Goal: Task Accomplishment & Management: Complete application form

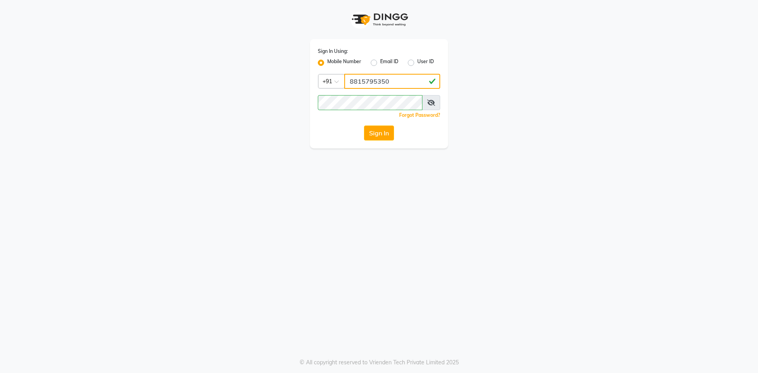
drag, startPoint x: 391, startPoint y: 81, endPoint x: 388, endPoint y: 89, distance: 8.1
click at [391, 81] on input "8815795350" at bounding box center [392, 81] width 96 height 15
type input "9205441500"
click at [380, 135] on button "Sign In" at bounding box center [379, 132] width 30 height 15
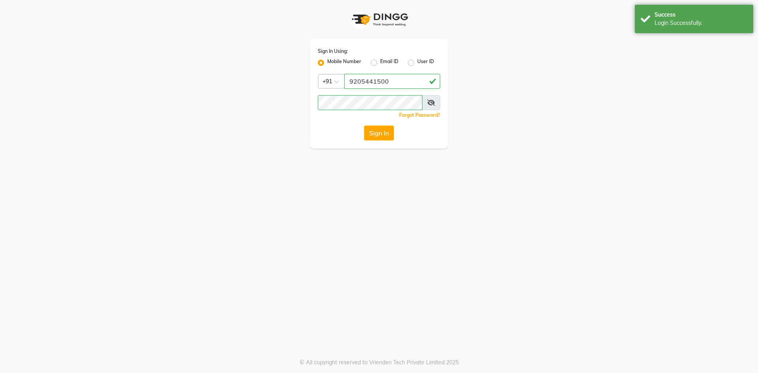
select select "service"
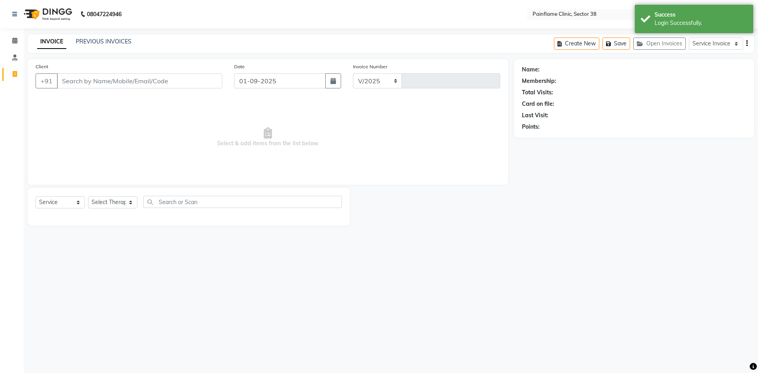
select select "3964"
type input "9682"
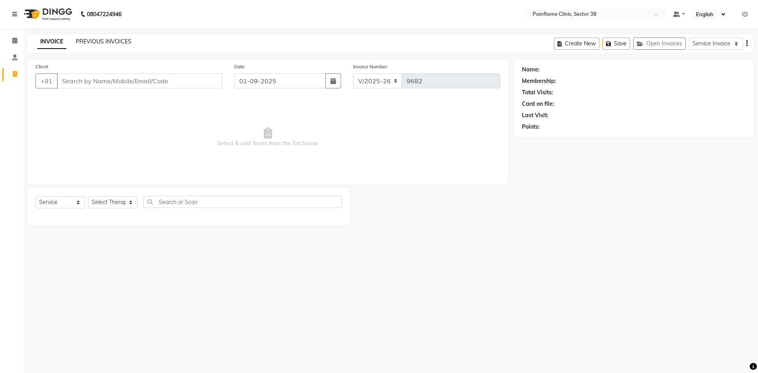
click at [112, 41] on link "PREVIOUS INVOICES" at bounding box center [104, 41] width 56 height 7
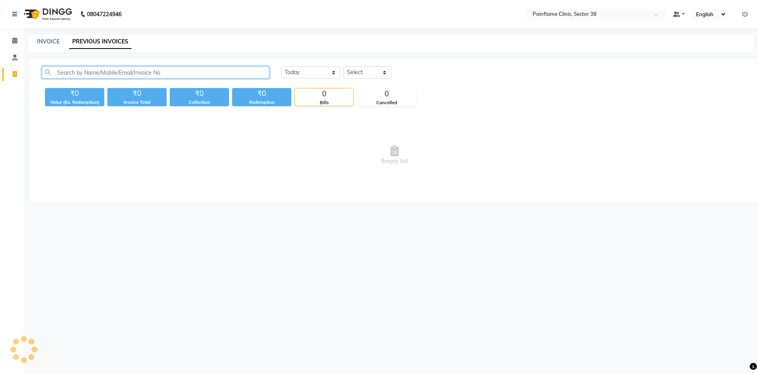
click at [133, 74] on input "text" at bounding box center [155, 72] width 227 height 12
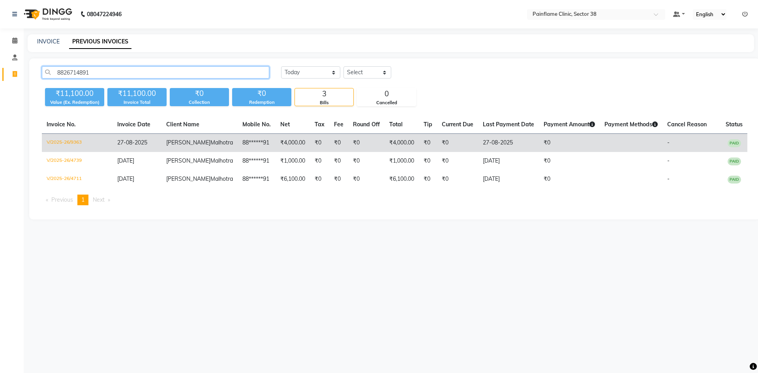
type input "8826714891"
click at [275, 150] on td "₹4,000.00" at bounding box center [292, 143] width 34 height 19
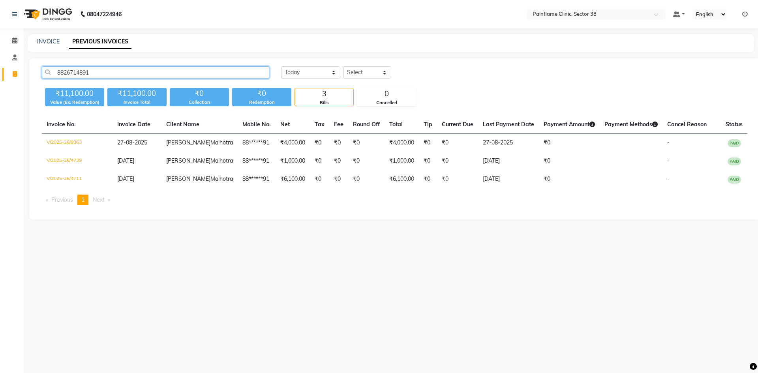
click at [79, 67] on input "8826714891" at bounding box center [155, 72] width 227 height 12
click at [52, 38] on link "INVOICE" at bounding box center [48, 41] width 22 height 7
select select "service"
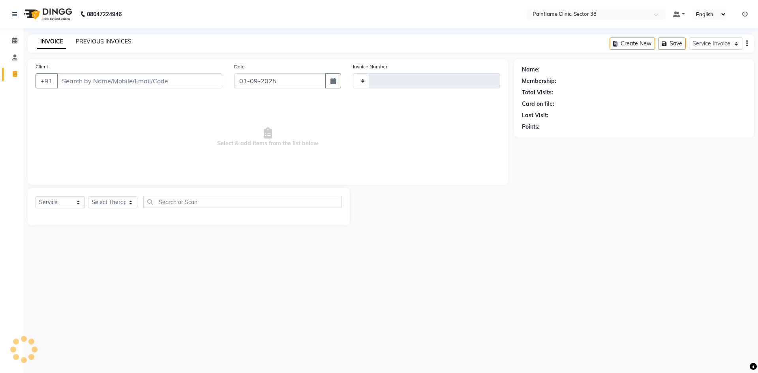
type input "9692"
select select "3964"
click at [103, 38] on link "PREVIOUS INVOICES" at bounding box center [104, 41] width 56 height 7
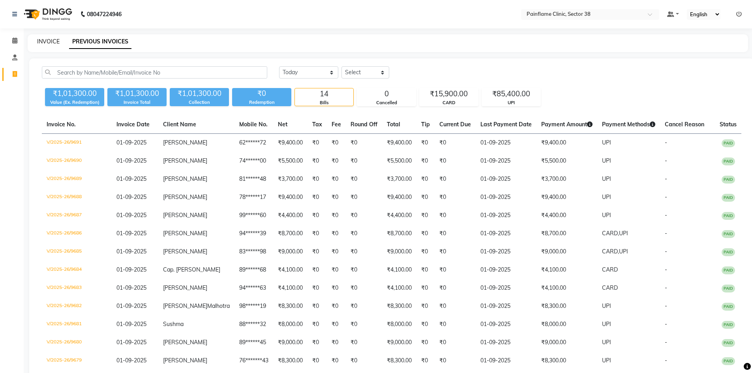
click at [47, 41] on link "INVOICE" at bounding box center [48, 41] width 22 height 7
select select "3964"
select select "service"
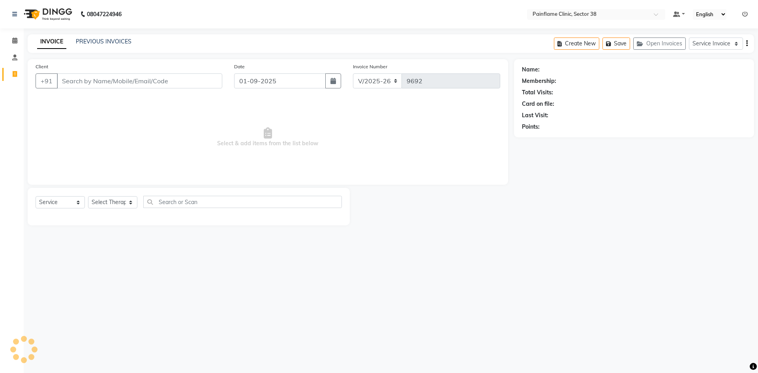
click at [84, 81] on input "Client" at bounding box center [139, 80] width 165 height 15
type input "9510183579"
click at [201, 82] on span "Add Client" at bounding box center [201, 81] width 31 height 8
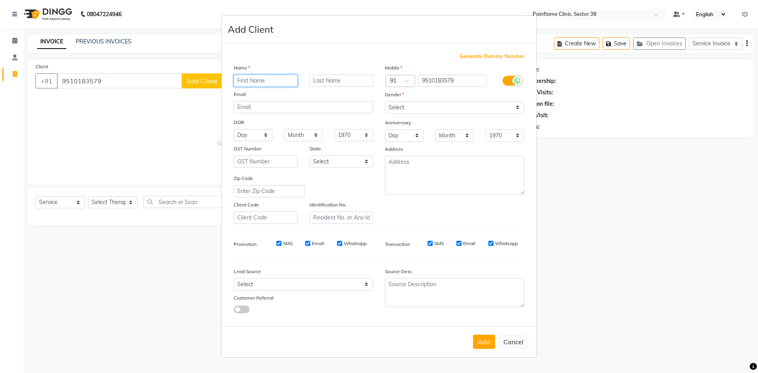
click at [273, 81] on input "text" at bounding box center [266, 81] width 64 height 12
paste input "Nitesh Kumar"
type input "Nitesh Kumar"
drag, startPoint x: 407, startPoint y: 107, endPoint x: 407, endPoint y: 113, distance: 5.9
click at [407, 107] on select "Select Male Female Other Prefer Not To Say" at bounding box center [454, 107] width 139 height 12
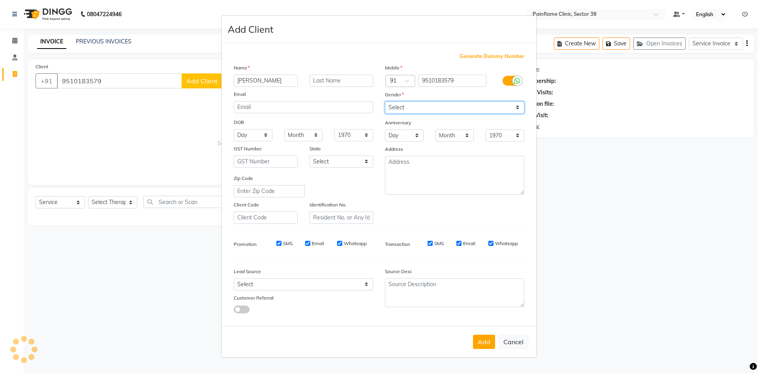
select select "male"
click at [385, 101] on select "Select Male Female Other Prefer Not To Say" at bounding box center [454, 107] width 139 height 12
click at [478, 341] on button "Add" at bounding box center [484, 342] width 22 height 14
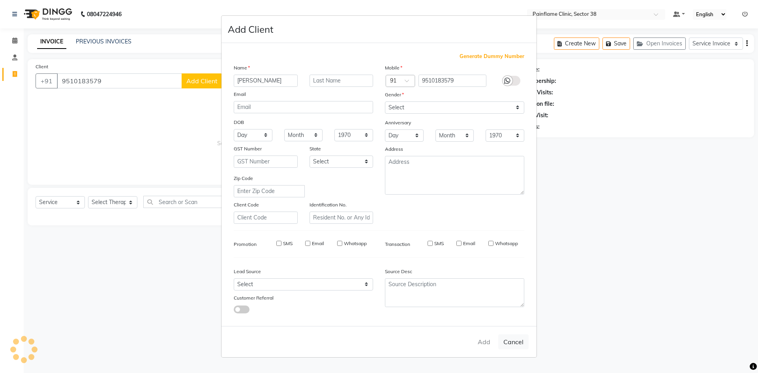
type input "95******79"
select select
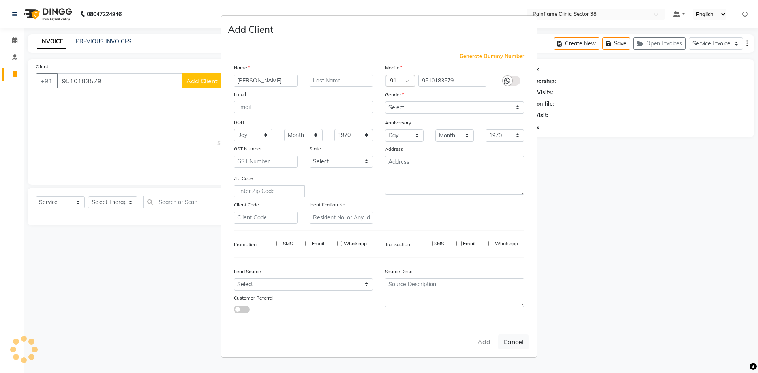
select select
checkbox input "false"
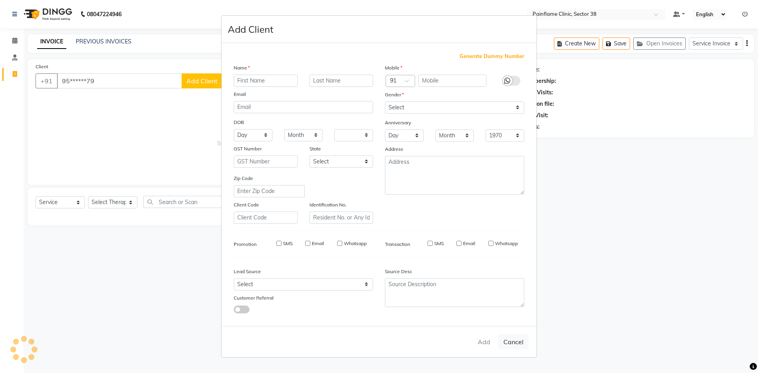
checkbox input "false"
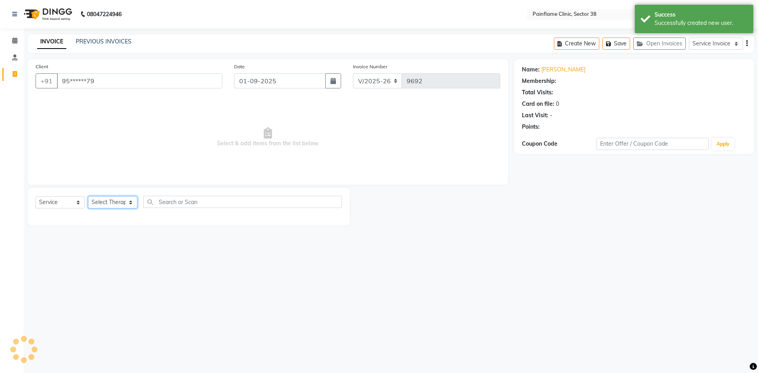
drag, startPoint x: 123, startPoint y: 203, endPoint x: 123, endPoint y: 208, distance: 4.3
click at [123, 203] on select "Select Therapist Dr Durgesh Dr Harish Dr Ranjana Dr Saurabh Dr. Suraj Dr. Tejpa…" at bounding box center [112, 202] width 49 height 12
select select "20209"
click at [88, 196] on select "Select Therapist Dr Durgesh Dr Harish Dr Ranjana Dr Saurabh Dr. Suraj Dr. Tejpa…" at bounding box center [112, 202] width 49 height 12
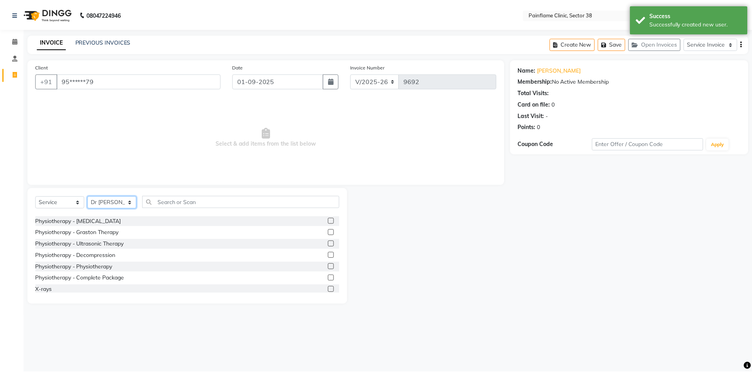
scroll to position [47, 0]
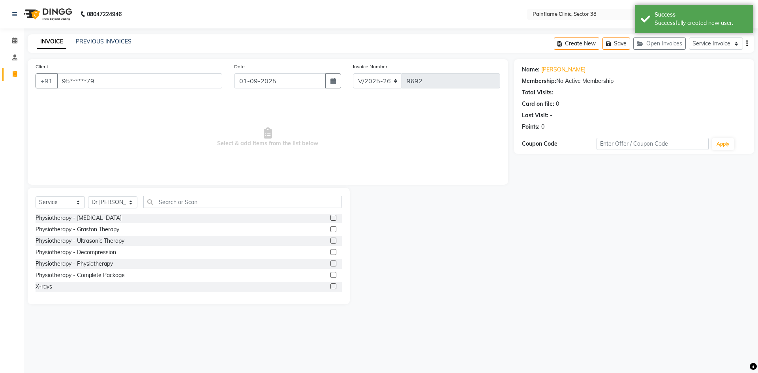
click at [330, 266] on label at bounding box center [333, 263] width 6 height 6
click at [330, 266] on input "checkbox" at bounding box center [332, 263] width 5 height 5
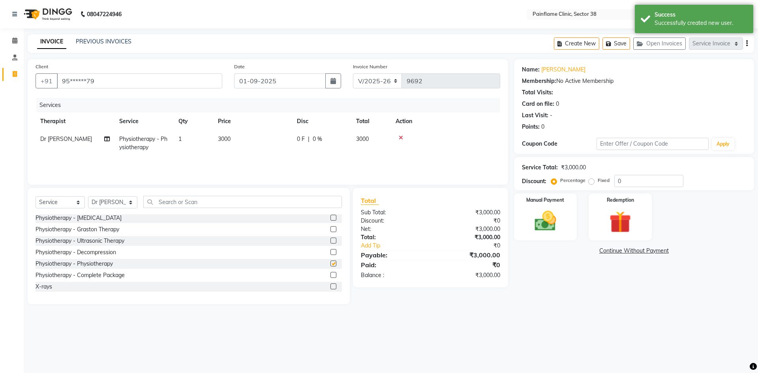
checkbox input "false"
drag, startPoint x: 257, startPoint y: 154, endPoint x: 293, endPoint y: 135, distance: 41.0
click at [260, 153] on td "3000" at bounding box center [252, 143] width 79 height 26
select select "20209"
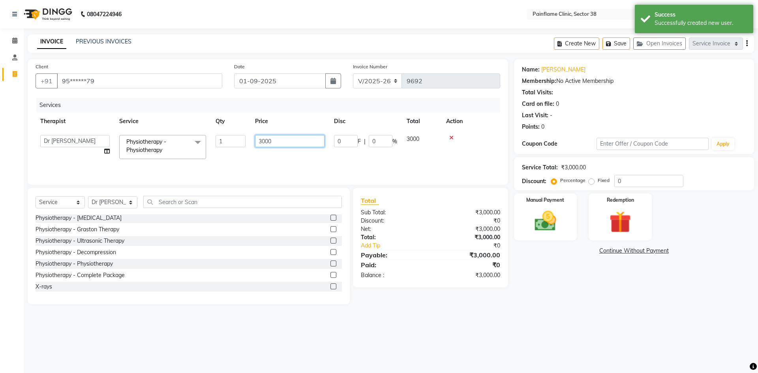
click at [264, 142] on input "3000" at bounding box center [289, 141] width 69 height 12
drag, startPoint x: 263, startPoint y: 143, endPoint x: 258, endPoint y: 144, distance: 4.4
click at [258, 144] on input "3000" at bounding box center [289, 141] width 69 height 12
type input "1000"
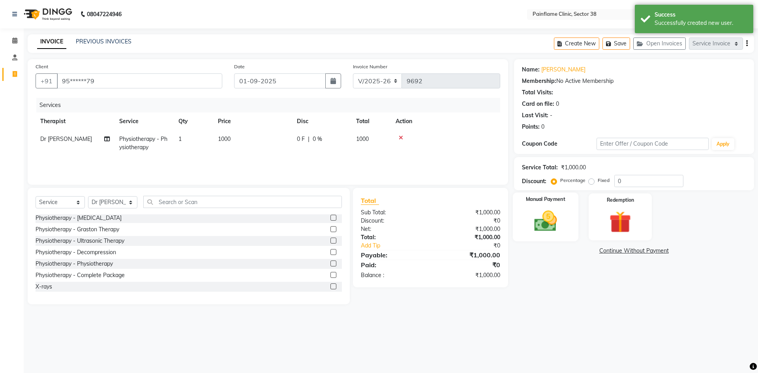
click at [551, 228] on img at bounding box center [545, 221] width 37 height 26
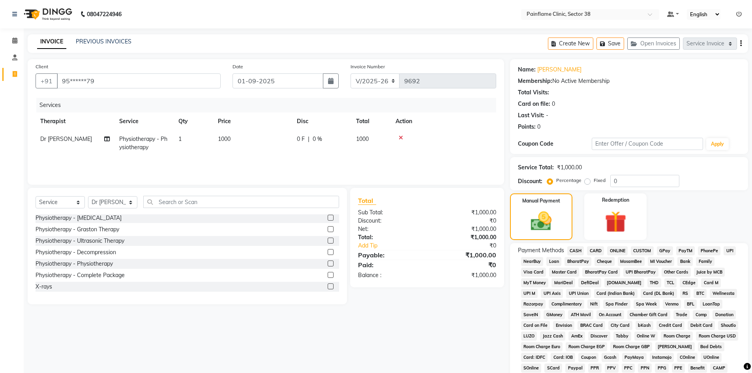
click at [729, 249] on span "UPI" at bounding box center [729, 250] width 12 height 9
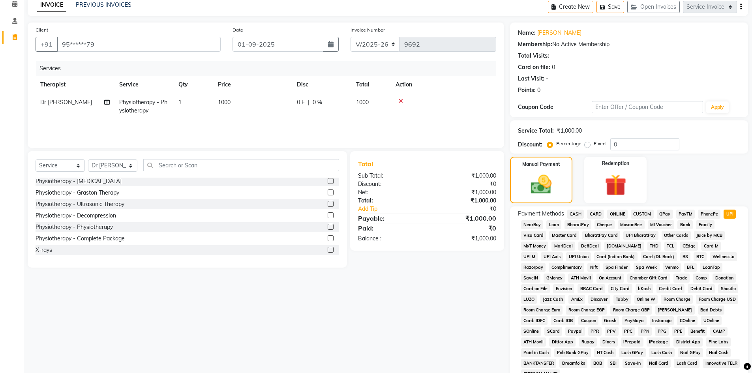
scroll to position [117, 0]
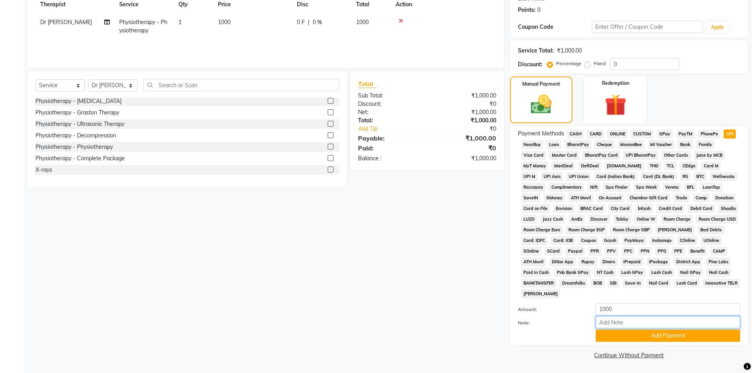
drag, startPoint x: 664, startPoint y: 324, endPoint x: 659, endPoint y: 318, distance: 8.1
click at [664, 324] on input "Note:" at bounding box center [667, 322] width 144 height 12
type input "Adv Payment For Package"
click at [649, 332] on button "Add Payment" at bounding box center [667, 335] width 144 height 12
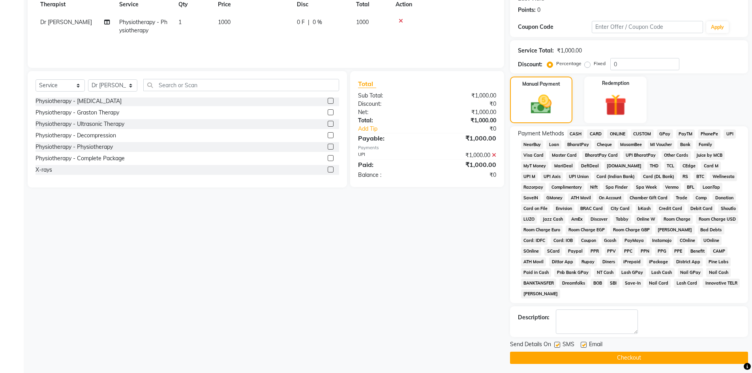
click at [588, 344] on div "Email" at bounding box center [594, 345] width 28 height 10
click at [558, 345] on label at bounding box center [557, 345] width 6 height 6
click at [558, 345] on input "checkbox" at bounding box center [556, 344] width 5 height 5
checkbox input "false"
click at [582, 343] on label at bounding box center [583, 345] width 6 height 6
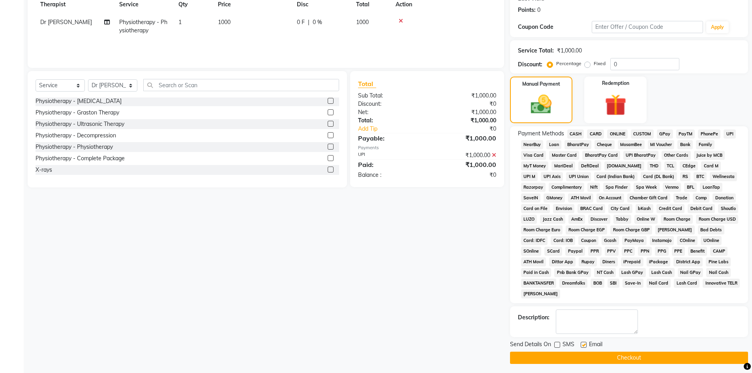
click at [582, 343] on input "checkbox" at bounding box center [582, 344] width 5 height 5
checkbox input "false"
click at [580, 358] on button "Checkout" at bounding box center [629, 358] width 238 height 12
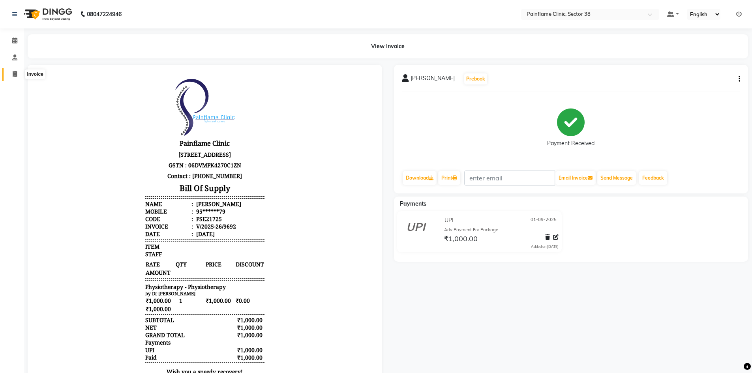
click at [14, 75] on icon at bounding box center [15, 74] width 4 height 6
select select "service"
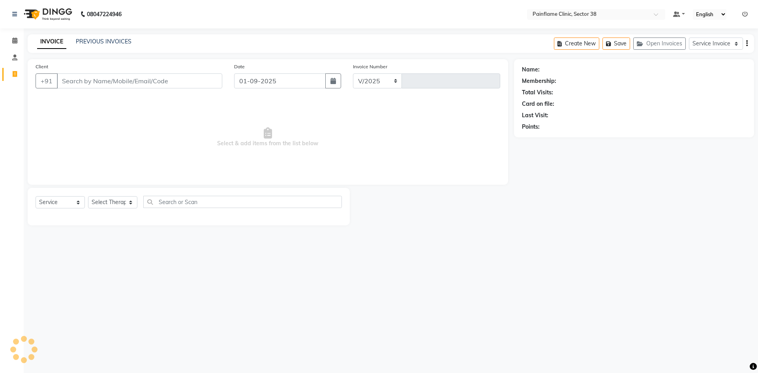
select select "3964"
type input "9693"
click at [65, 81] on input "Client" at bounding box center [139, 80] width 165 height 15
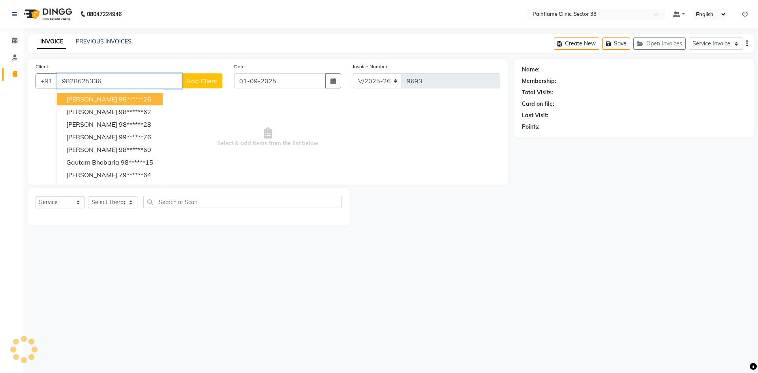
type input "9828625336"
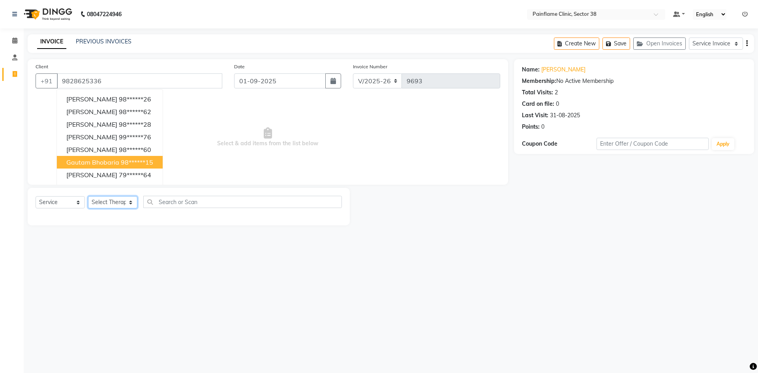
click at [112, 206] on select "Select Therapist Dr Durgesh Dr Harish Dr Ranjana Dr Saurabh Dr. Suraj Dr. Tejpa…" at bounding box center [112, 202] width 49 height 12
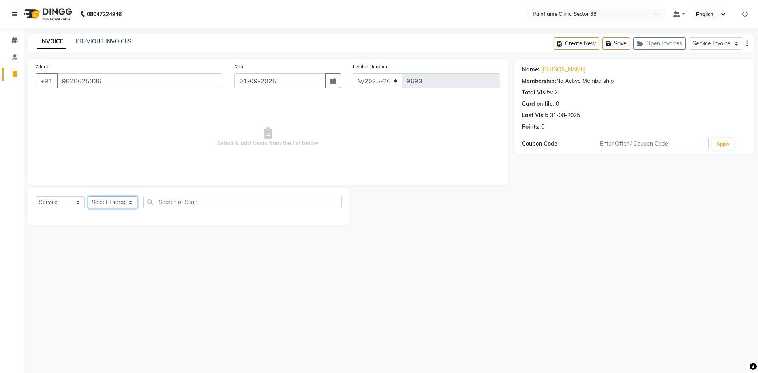
select select "20209"
click at [88, 196] on select "Select Therapist Dr Durgesh Dr Harish Dr Ranjana Dr Saurabh Dr. Suraj Dr. Tejpa…" at bounding box center [112, 202] width 49 height 12
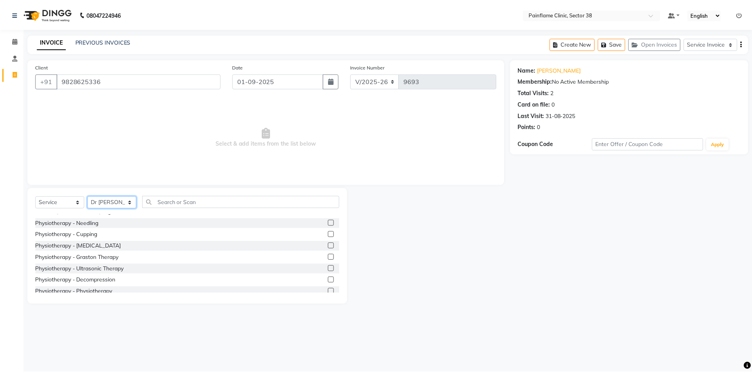
scroll to position [47, 0]
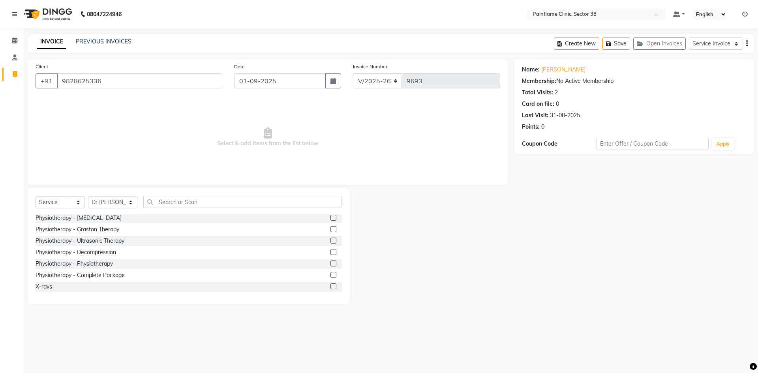
drag, startPoint x: 327, startPoint y: 272, endPoint x: 314, endPoint y: 265, distance: 14.8
click at [330, 271] on div at bounding box center [335, 275] width 11 height 10
click at [330, 274] on label at bounding box center [333, 275] width 6 height 6
click at [330, 274] on input "checkbox" at bounding box center [332, 275] width 5 height 5
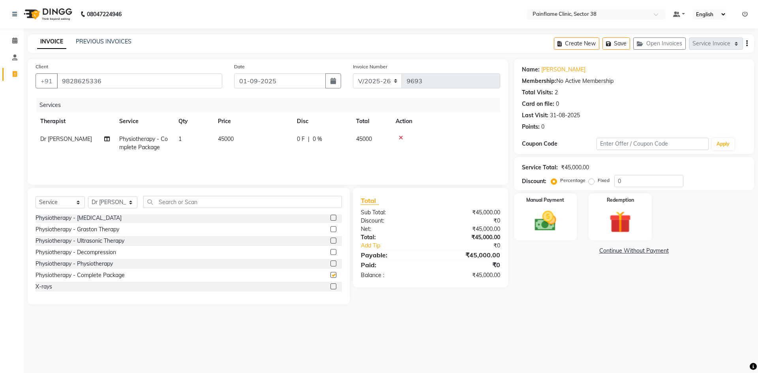
checkbox input "false"
click at [254, 136] on td "45000" at bounding box center [252, 143] width 79 height 26
select select "20209"
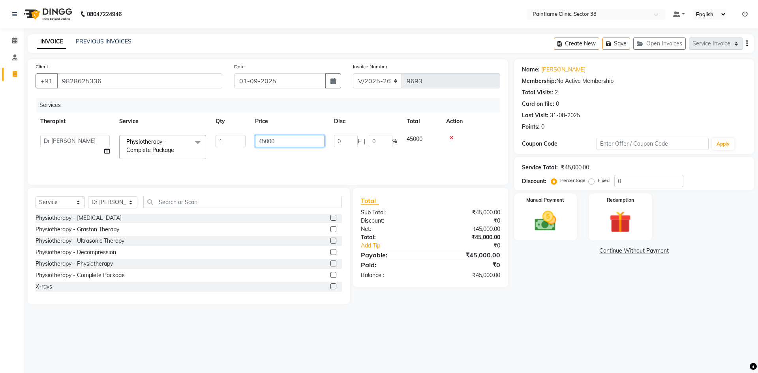
drag, startPoint x: 262, startPoint y: 142, endPoint x: 240, endPoint y: 145, distance: 22.7
click at [252, 144] on td "45000" at bounding box center [289, 147] width 79 height 34
type input "10000"
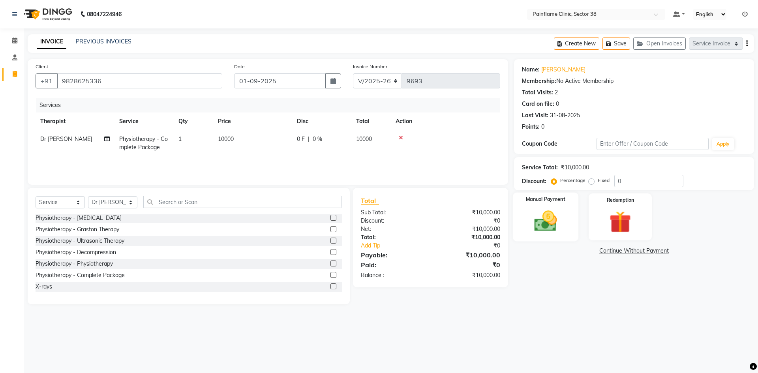
click at [554, 230] on img at bounding box center [545, 221] width 37 height 26
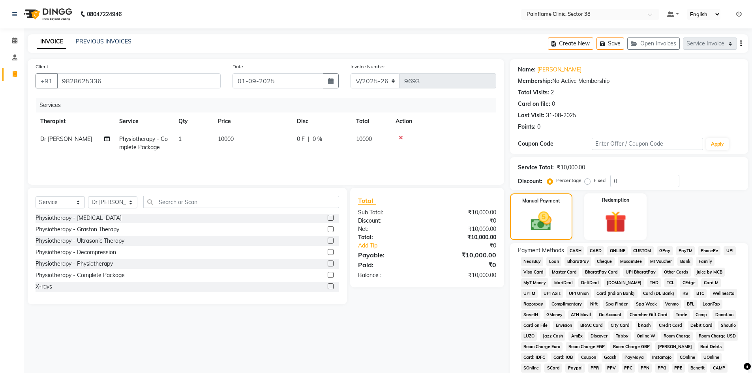
click at [731, 253] on span "UPI" at bounding box center [729, 250] width 12 height 9
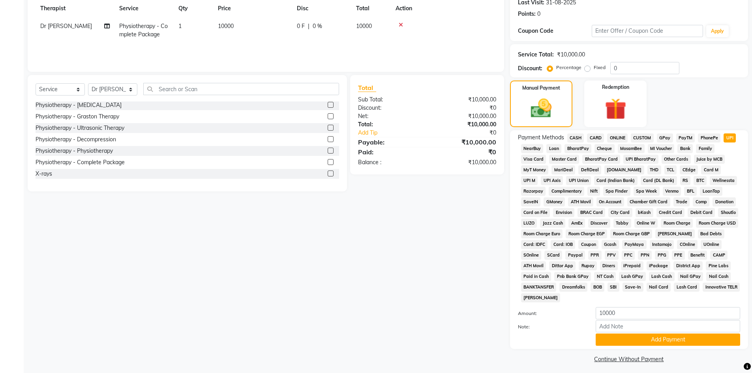
scroll to position [117, 0]
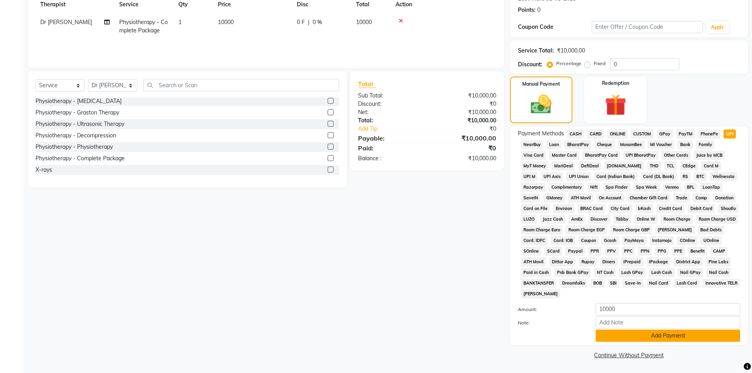
click at [632, 335] on button "Add Payment" at bounding box center [667, 335] width 144 height 12
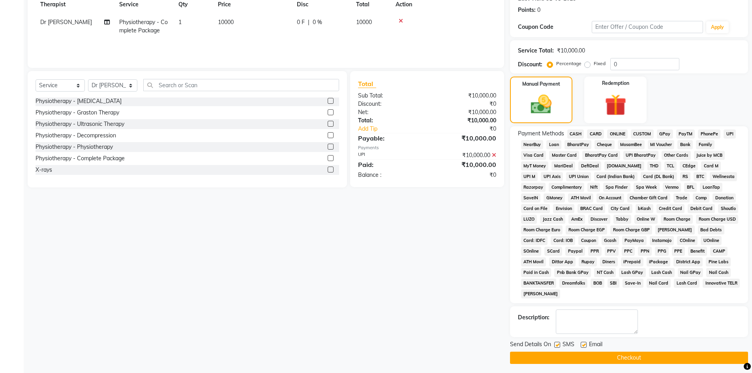
click at [584, 346] on label at bounding box center [583, 345] width 6 height 6
click at [584, 346] on input "checkbox" at bounding box center [582, 344] width 5 height 5
checkbox input "false"
click at [560, 346] on label at bounding box center [557, 345] width 6 height 6
click at [559, 346] on input "checkbox" at bounding box center [556, 344] width 5 height 5
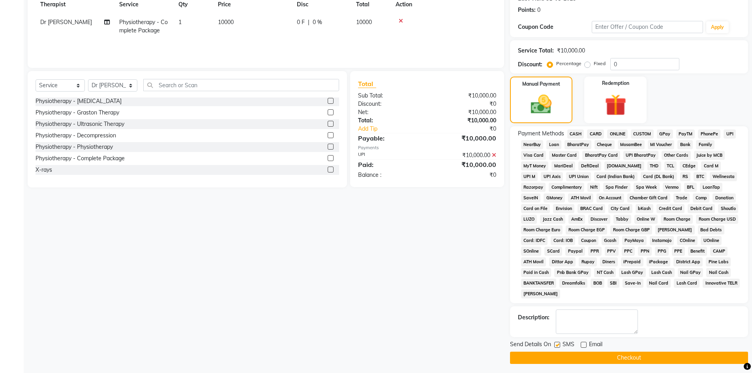
checkbox input "false"
drag, startPoint x: 560, startPoint y: 355, endPoint x: 559, endPoint y: 342, distance: 13.0
click at [559, 354] on button "Checkout" at bounding box center [629, 358] width 238 height 12
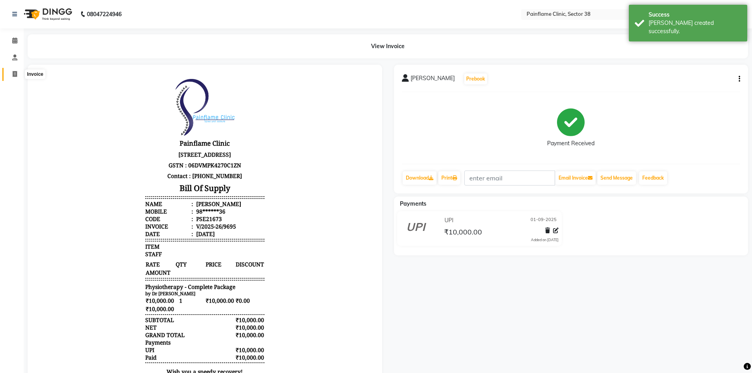
click at [16, 72] on icon at bounding box center [15, 74] width 4 height 6
select select "service"
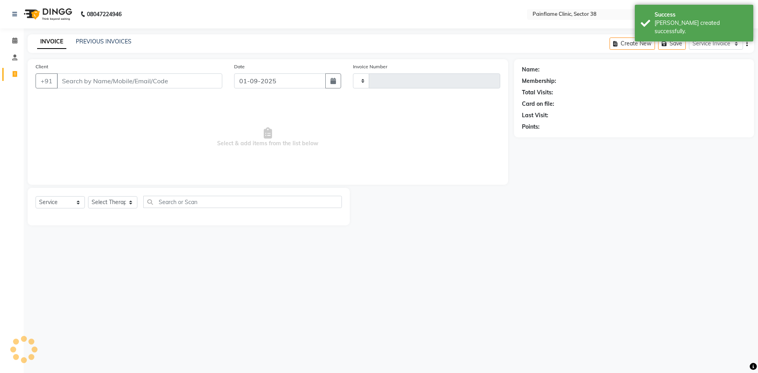
type input "9696"
select select "3964"
drag, startPoint x: 92, startPoint y: 84, endPoint x: 92, endPoint y: 77, distance: 6.7
click at [92, 84] on input "Client" at bounding box center [139, 80] width 165 height 15
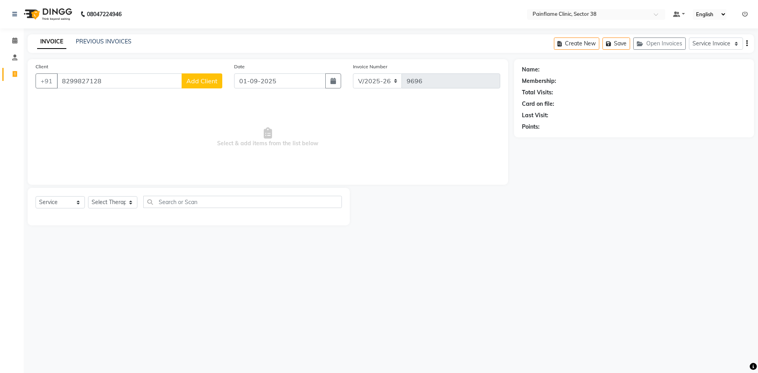
type input "8299827128"
click at [210, 82] on span "Add Client" at bounding box center [201, 81] width 31 height 8
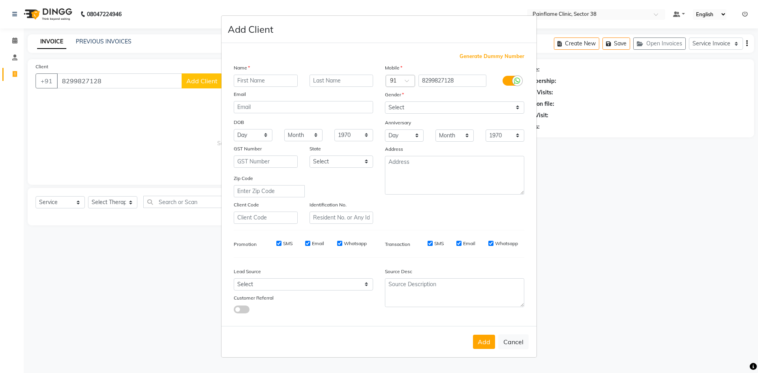
click at [279, 82] on input "text" at bounding box center [266, 81] width 64 height 12
type input "Manoj Khandelwal"
drag, startPoint x: 427, startPoint y: 105, endPoint x: 426, endPoint y: 111, distance: 6.0
click at [427, 107] on select "Select Male Female Other Prefer Not To Say" at bounding box center [454, 107] width 139 height 12
select select "male"
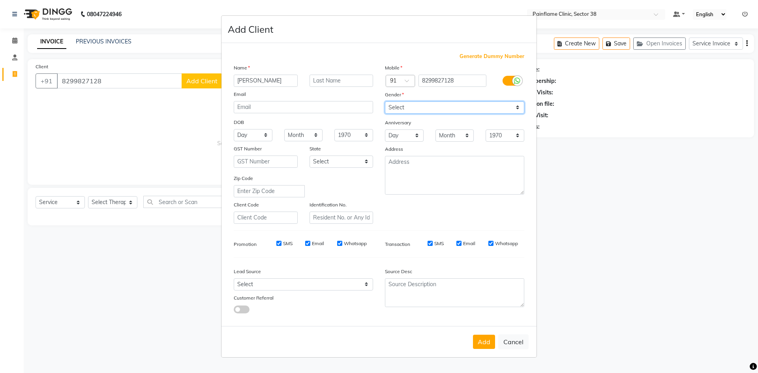
click at [385, 101] on select "Select Male Female Other Prefer Not To Say" at bounding box center [454, 107] width 139 height 12
drag, startPoint x: 491, startPoint y: 340, endPoint x: 199, endPoint y: 253, distance: 304.5
click at [490, 340] on button "Add" at bounding box center [484, 342] width 22 height 14
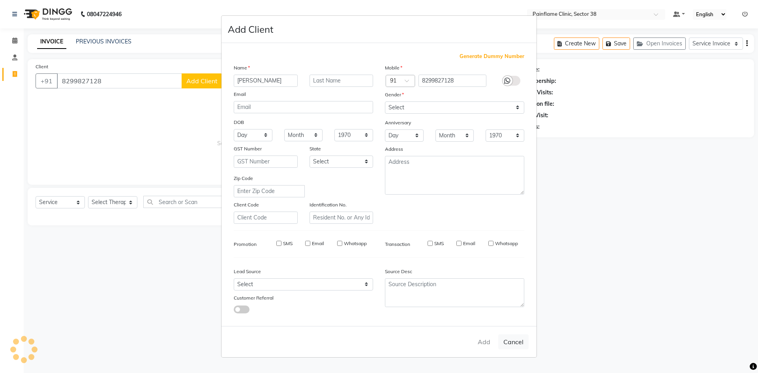
type input "82******28"
select select
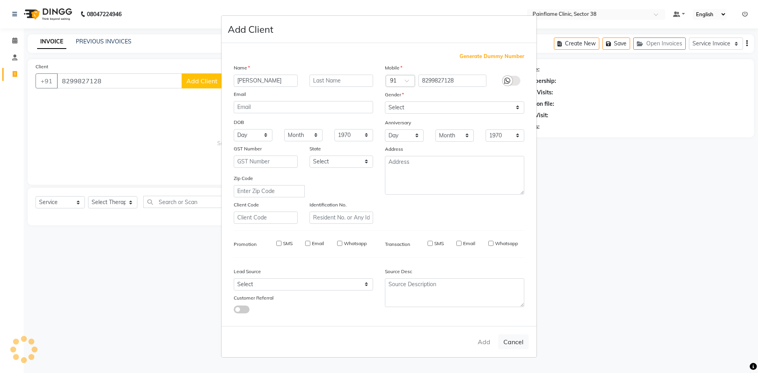
select select
checkbox input "false"
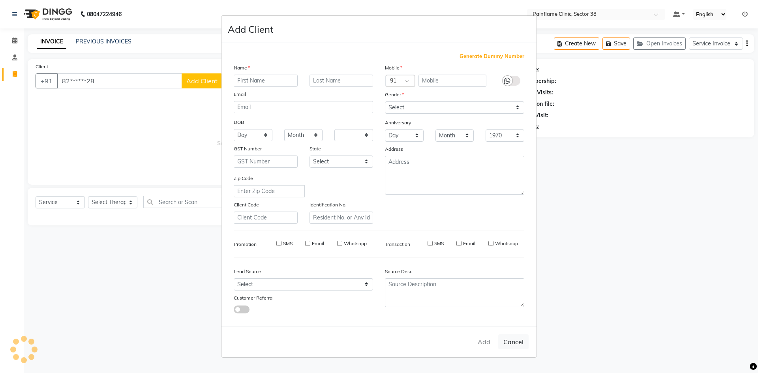
checkbox input "false"
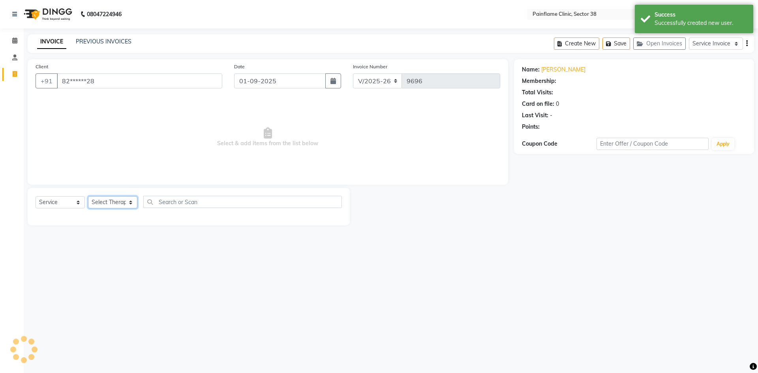
click at [126, 198] on select "Select Therapist Dr Durgesh Dr Harish Dr Ranjana Dr Saurabh Dr. Suraj Dr. Tejpa…" at bounding box center [112, 202] width 49 height 12
select select "20209"
click at [88, 196] on select "Select Therapist Dr Durgesh Dr Harish Dr Ranjana Dr Saurabh Dr. Suraj Dr. Tejpa…" at bounding box center [112, 202] width 49 height 12
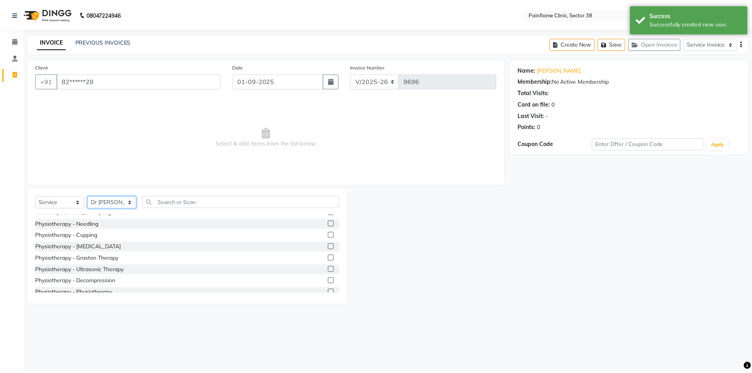
scroll to position [47, 0]
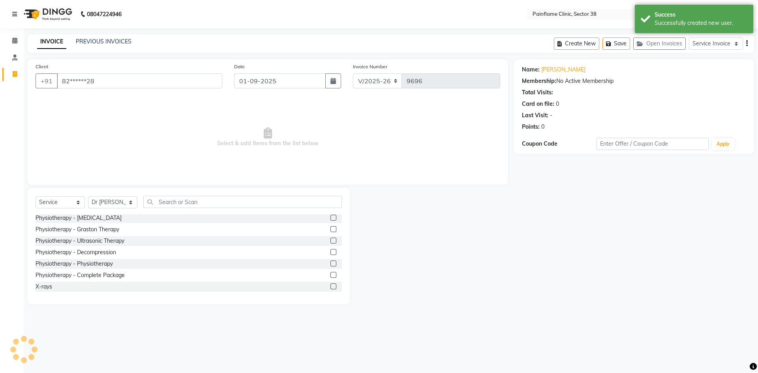
drag, startPoint x: 329, startPoint y: 275, endPoint x: 277, endPoint y: 162, distance: 125.0
click at [330, 274] on label at bounding box center [333, 275] width 6 height 6
click at [330, 274] on input "checkbox" at bounding box center [332, 275] width 5 height 5
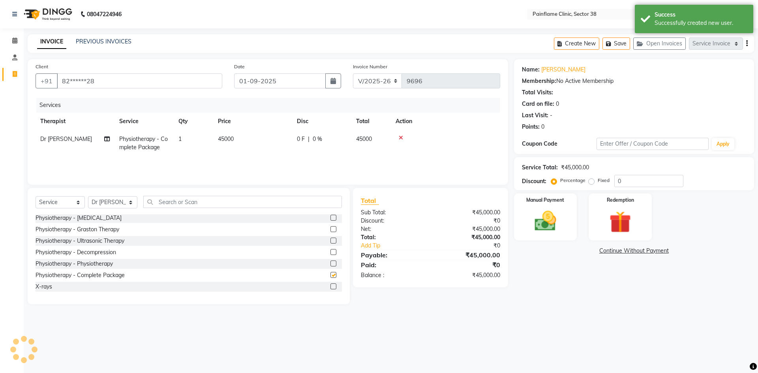
click at [251, 149] on td "45000" at bounding box center [252, 143] width 79 height 26
checkbox input "false"
select select "20209"
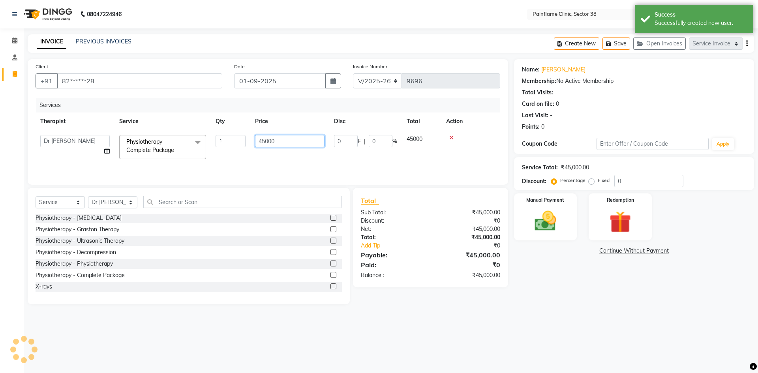
click at [190, 148] on tr "Dr Durgesh Dr Harish Dr Ranjana Dr Saurabh Dr. Suraj Dr. Tejpal Mehlawat KUSHAL…" at bounding box center [268, 147] width 464 height 34
type input "9000"
drag, startPoint x: 548, startPoint y: 219, endPoint x: 564, endPoint y: 222, distance: 16.0
click at [548, 220] on img at bounding box center [545, 221] width 37 height 26
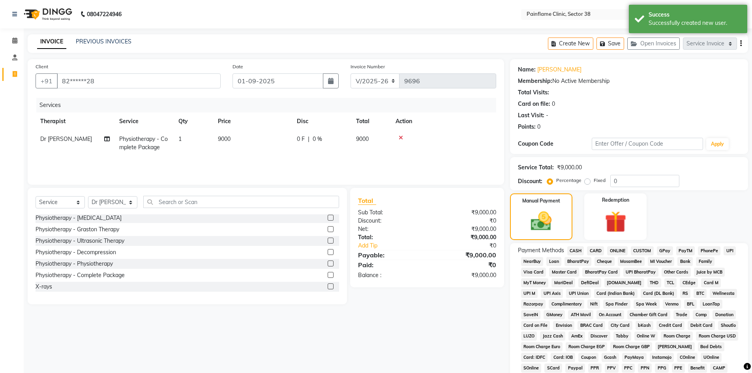
click at [729, 244] on div "Payment Methods CASH CARD ONLINE CUSTOM GPay PayTM PhonePe UPI NearBuy Loan Bha…" at bounding box center [629, 331] width 238 height 177
click at [728, 251] on span "UPI" at bounding box center [729, 250] width 12 height 9
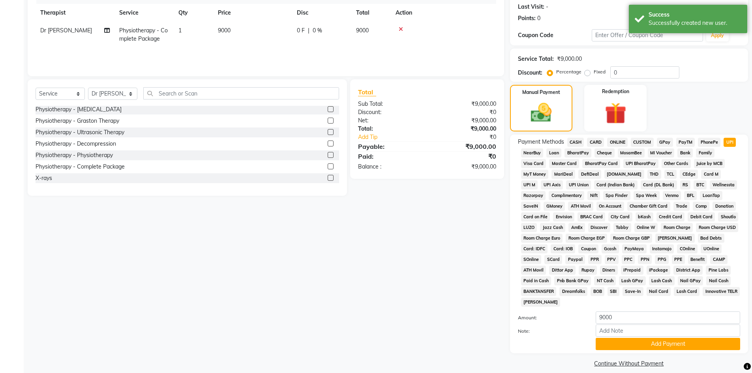
scroll to position [117, 0]
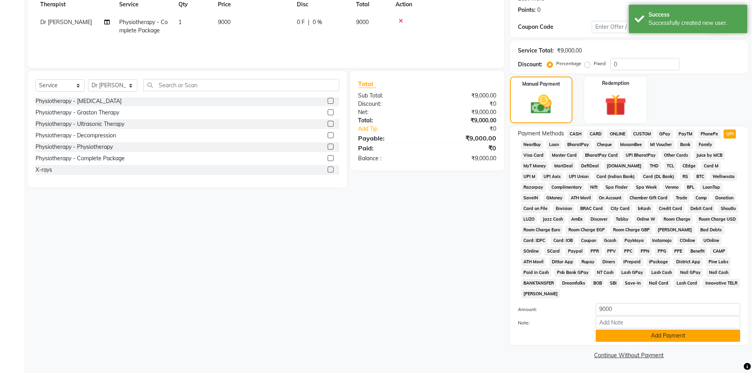
click at [664, 335] on button "Add Payment" at bounding box center [667, 335] width 144 height 12
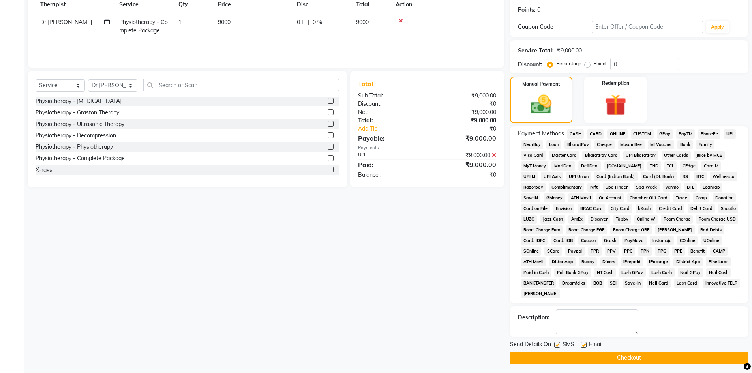
drag, startPoint x: 584, startPoint y: 345, endPoint x: 577, endPoint y: 347, distance: 7.4
click at [584, 345] on label at bounding box center [583, 345] width 6 height 6
click at [584, 345] on input "checkbox" at bounding box center [582, 344] width 5 height 5
checkbox input "false"
click at [557, 345] on label at bounding box center [557, 345] width 6 height 6
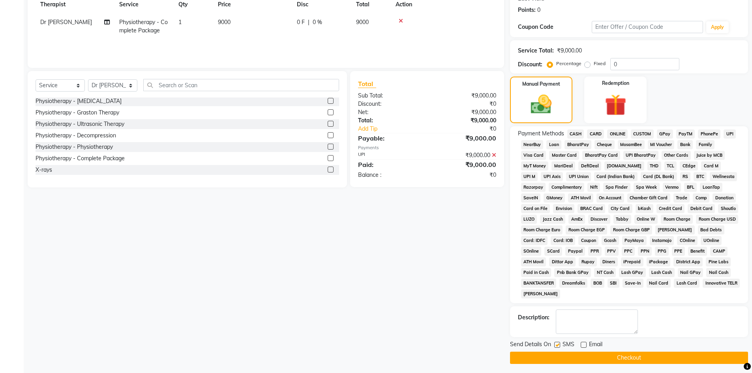
click at [557, 345] on input "checkbox" at bounding box center [556, 344] width 5 height 5
checkbox input "false"
click at [557, 354] on button "Checkout" at bounding box center [629, 358] width 238 height 12
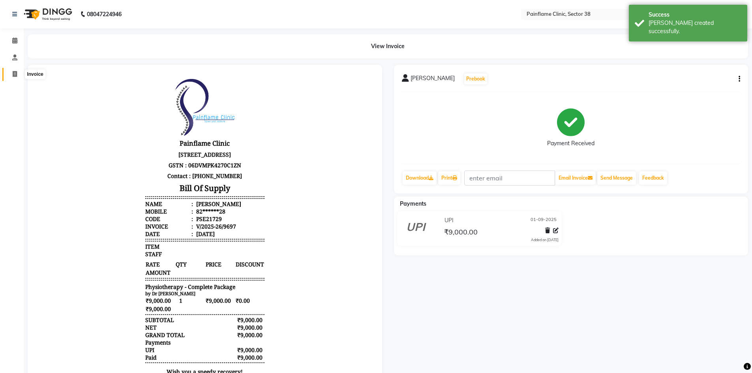
click at [17, 76] on span at bounding box center [15, 74] width 14 height 9
select select "service"
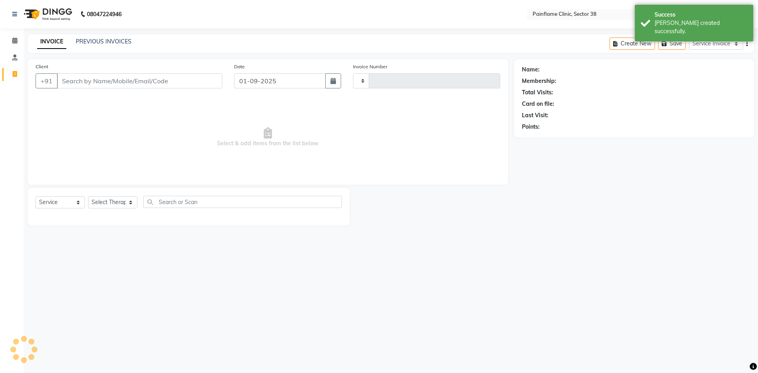
type input "9698"
select select "3964"
click at [91, 79] on input "Client" at bounding box center [139, 80] width 165 height 15
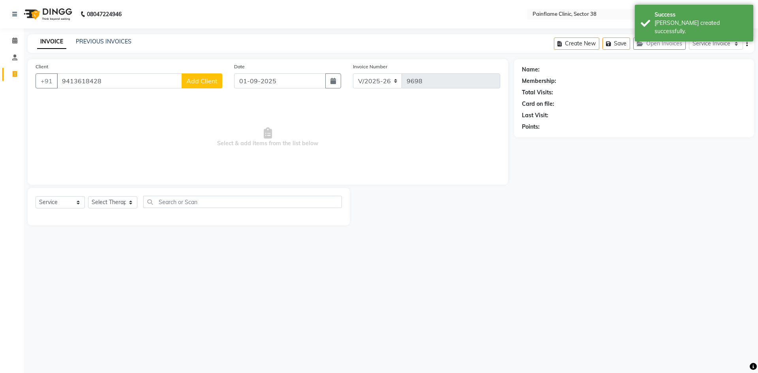
click at [91, 82] on input "9413618428" at bounding box center [119, 80] width 125 height 15
click at [90, 82] on input "9413618428" at bounding box center [119, 80] width 125 height 15
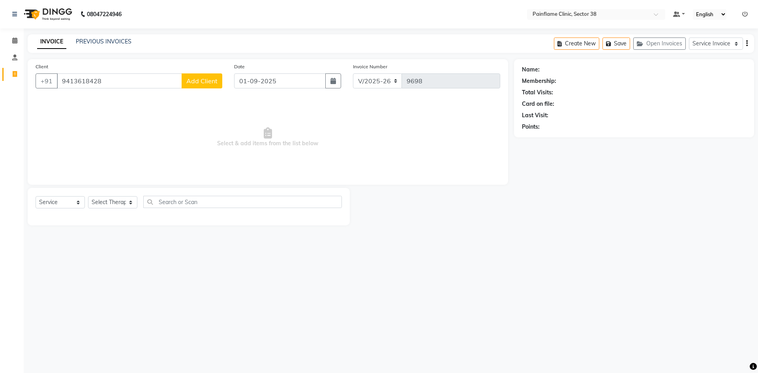
type input "9413618428"
click at [212, 79] on span "Add Client" at bounding box center [201, 81] width 31 height 8
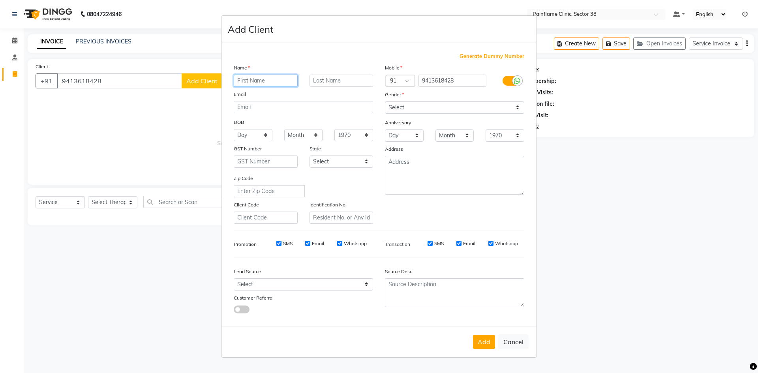
click at [262, 84] on input "text" at bounding box center [266, 81] width 64 height 12
paste input "Santosh Khandelwal"
type input "Santosh Khandelwal"
drag, startPoint x: 410, startPoint y: 105, endPoint x: 408, endPoint y: 114, distance: 8.9
click at [408, 114] on div "Mobile Country Code × 91 9413618428 Gender Select Male Female Other Prefer Not …" at bounding box center [454, 144] width 151 height 160
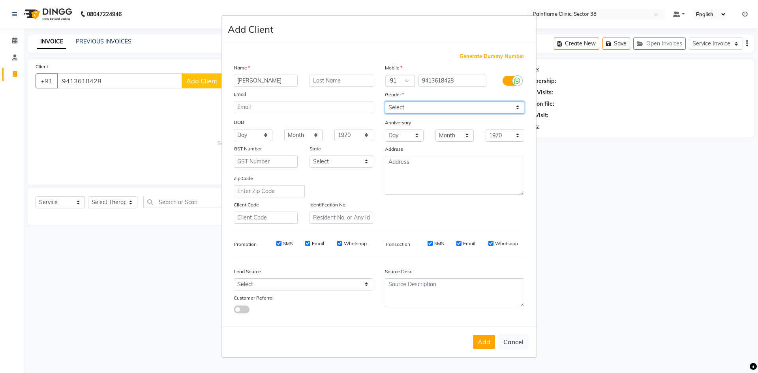
click at [385, 101] on select "Select Male Female Other Prefer Not To Say" at bounding box center [454, 107] width 139 height 12
click at [405, 109] on select "Select Male Female Other Prefer Not To Say" at bounding box center [454, 107] width 139 height 12
select select "female"
click at [385, 101] on select "Select Male Female Other Prefer Not To Say" at bounding box center [454, 107] width 139 height 12
click at [480, 339] on button "Add" at bounding box center [484, 342] width 22 height 14
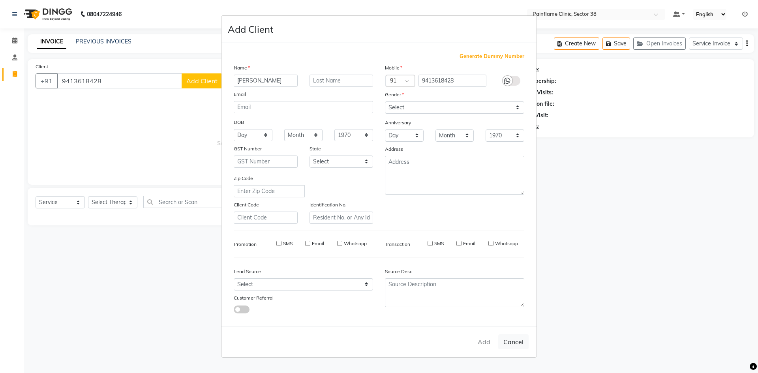
type input "94******28"
select select
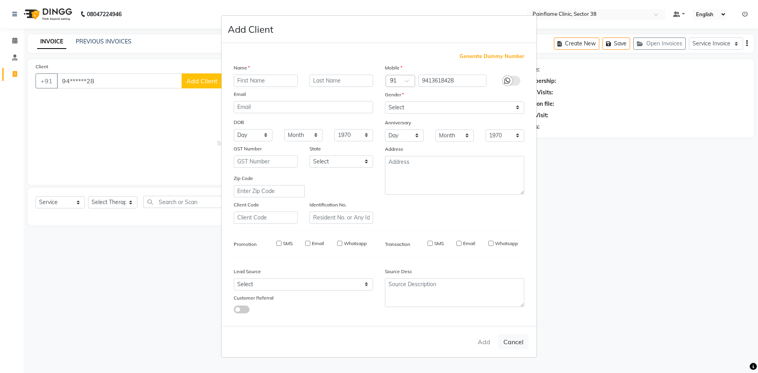
select select
checkbox input "false"
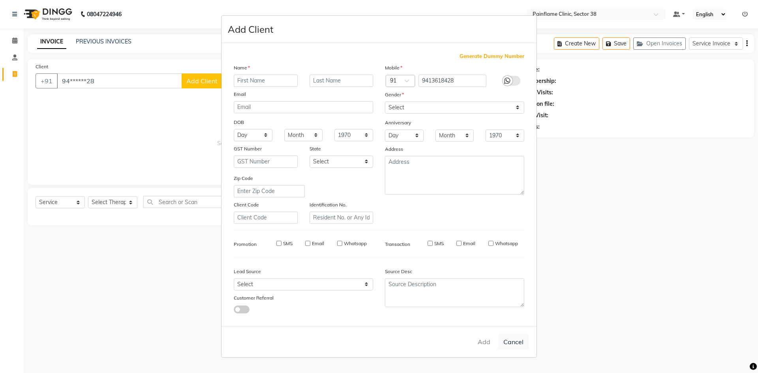
checkbox input "false"
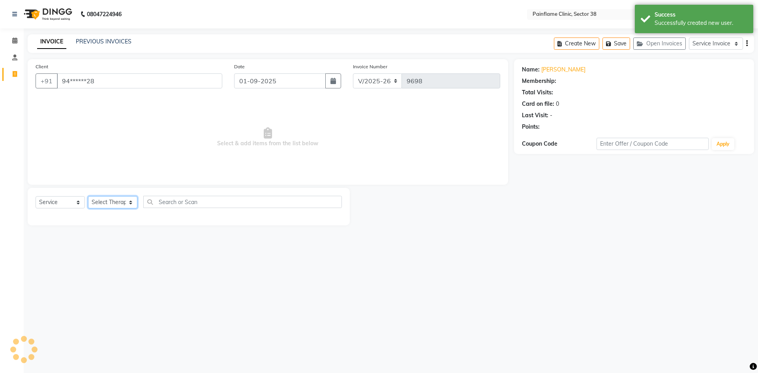
click at [105, 208] on select "Select Therapist Dr Durgesh Dr Harish Dr Ranjana Dr Saurabh Dr. Suraj Dr. Tejpa…" at bounding box center [112, 202] width 49 height 12
select select "20209"
click at [88, 196] on select "Select Therapist Dr Durgesh Dr Harish Dr Ranjana Dr Saurabh Dr. Suraj Dr. Tejpa…" at bounding box center [112, 202] width 49 height 12
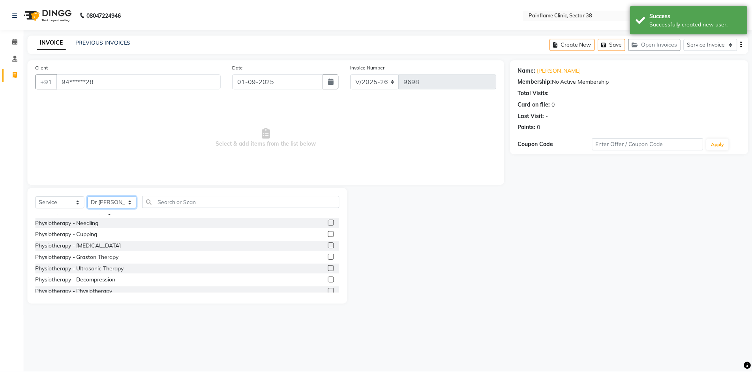
scroll to position [47, 0]
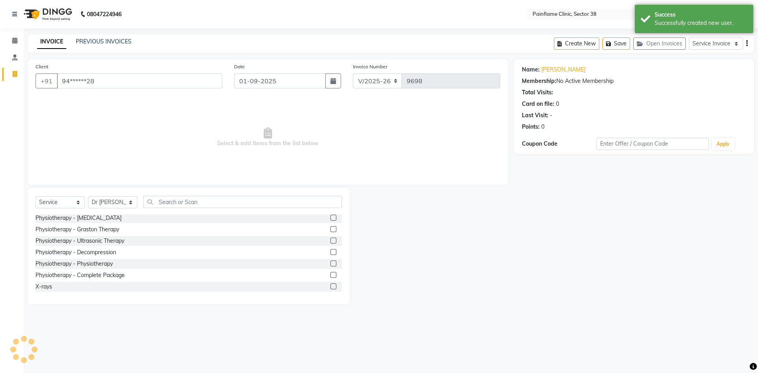
click at [330, 273] on label at bounding box center [333, 275] width 6 height 6
click at [330, 273] on input "checkbox" at bounding box center [332, 275] width 5 height 5
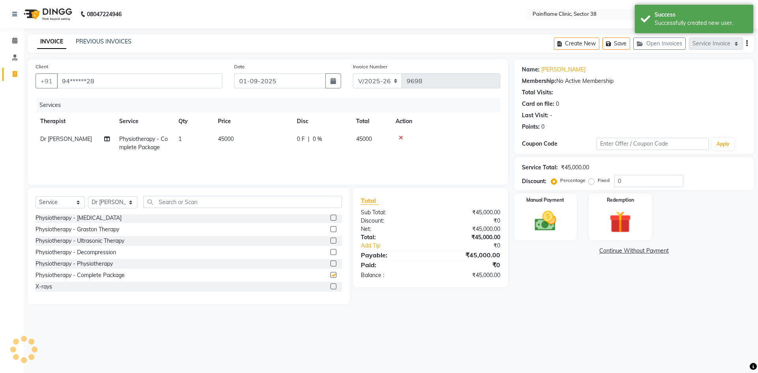
click at [276, 140] on td "45000" at bounding box center [252, 143] width 79 height 26
checkbox input "false"
select select "20209"
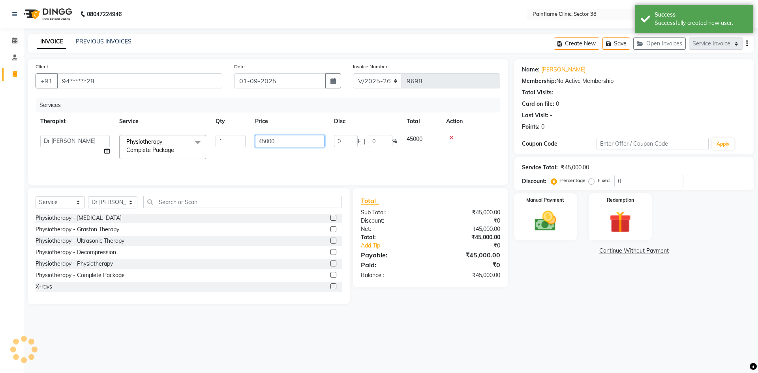
drag, startPoint x: 264, startPoint y: 140, endPoint x: 167, endPoint y: 152, distance: 97.0
click at [167, 152] on tr "Dr Durgesh Dr Harish Dr Ranjana Dr Saurabh Dr. Suraj Dr. Tejpal Mehlawat KUSHAL…" at bounding box center [268, 147] width 464 height 34
type input "9000"
click at [552, 225] on img at bounding box center [545, 221] width 37 height 26
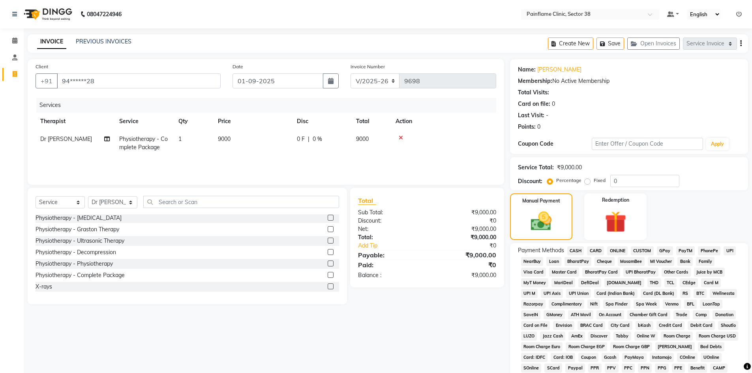
click at [726, 253] on span "UPI" at bounding box center [729, 250] width 12 height 9
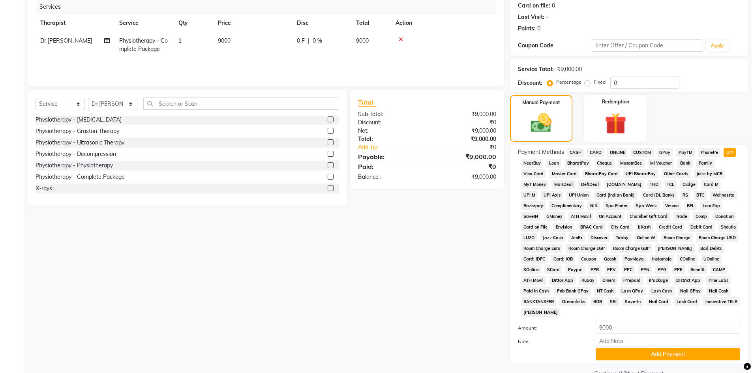
scroll to position [117, 0]
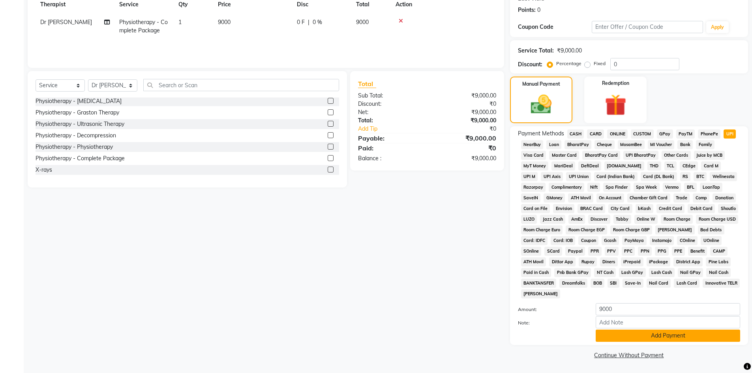
click at [677, 334] on button "Add Payment" at bounding box center [667, 335] width 144 height 12
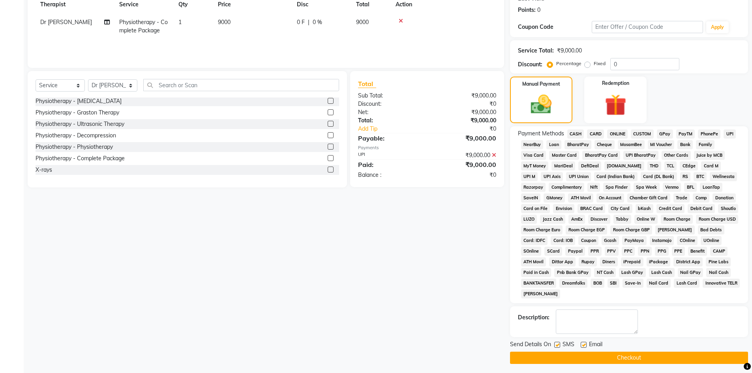
click at [581, 344] on label at bounding box center [583, 345] width 6 height 6
click at [581, 344] on input "checkbox" at bounding box center [582, 344] width 5 height 5
checkbox input "false"
click at [557, 346] on label at bounding box center [557, 345] width 6 height 6
click at [557, 346] on input "checkbox" at bounding box center [556, 344] width 5 height 5
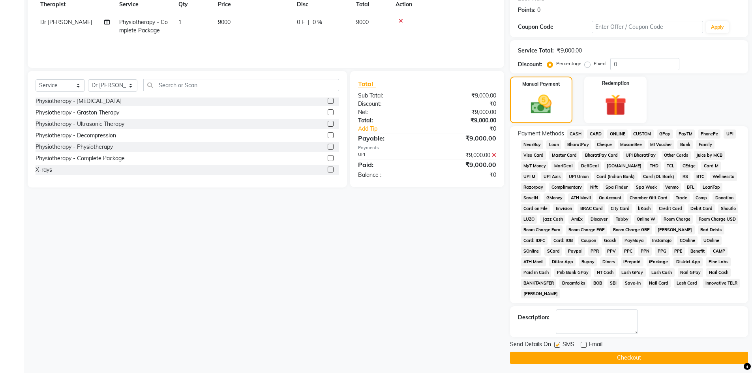
checkbox input "false"
click at [555, 357] on button "Checkout" at bounding box center [629, 358] width 238 height 12
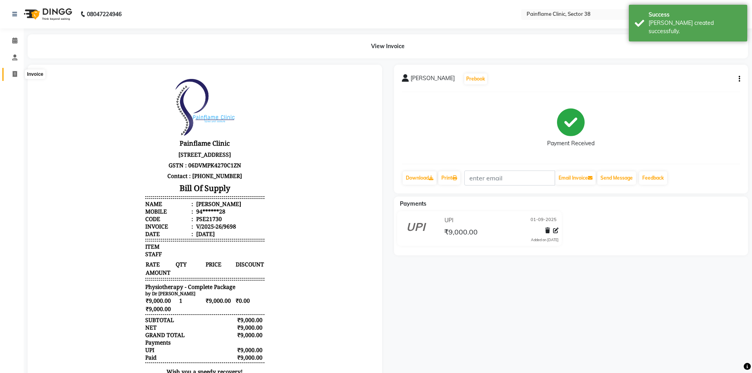
click at [18, 74] on span at bounding box center [15, 74] width 14 height 9
select select "service"
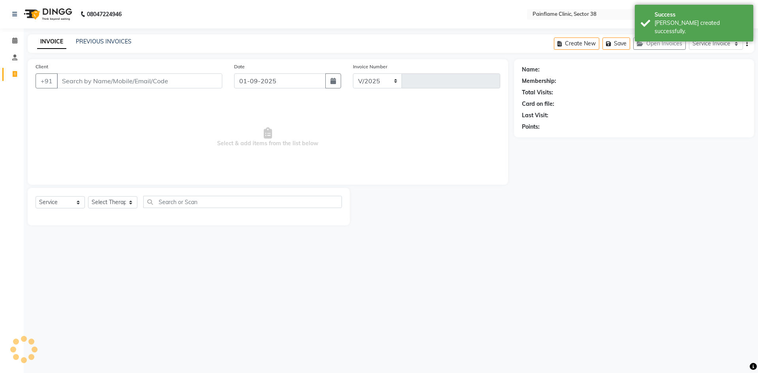
select select "3964"
type input "9699"
click at [116, 43] on link "PREVIOUS INVOICES" at bounding box center [104, 41] width 56 height 7
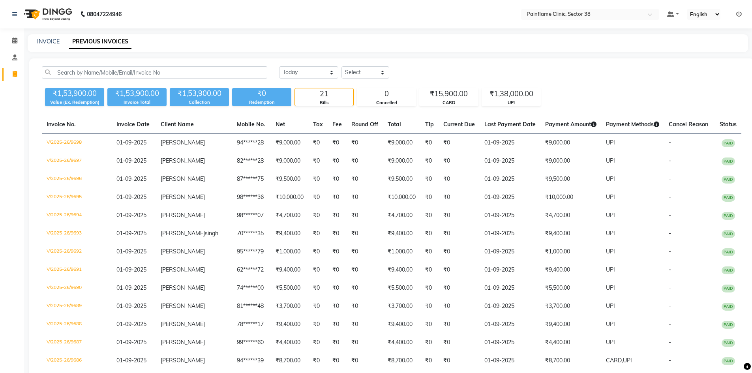
click at [40, 45] on div "INVOICE" at bounding box center [48, 41] width 22 height 8
click at [47, 45] on link "INVOICE" at bounding box center [48, 41] width 22 height 7
select select "service"
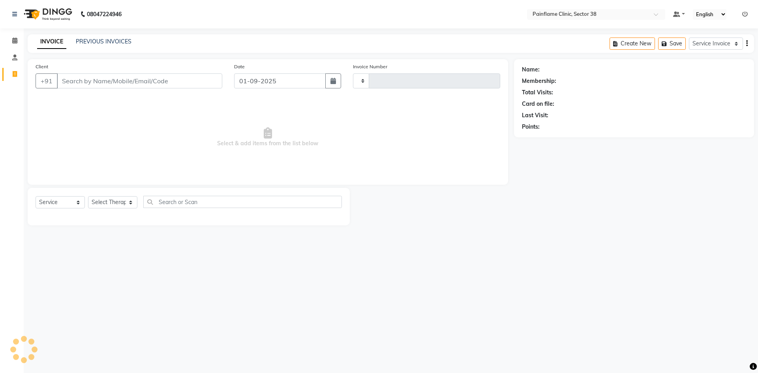
type input "9699"
select select "3964"
click at [84, 81] on input "Client" at bounding box center [139, 80] width 165 height 15
type input "8826714891"
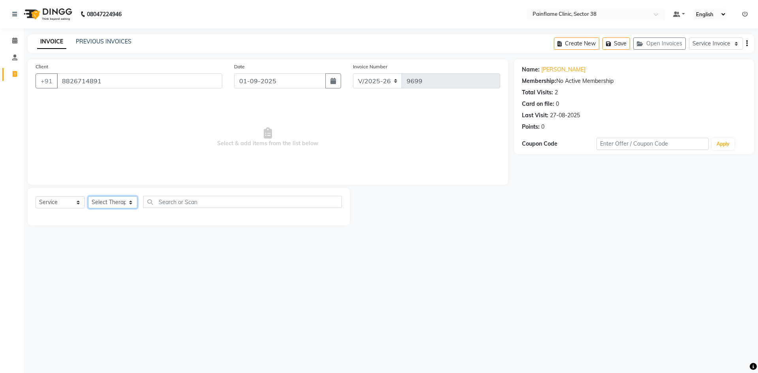
click at [104, 207] on select "Select Therapist Dr Durgesh Dr Harish Dr Ranjana Dr Saurabh Dr. Suraj Dr. Tejpa…" at bounding box center [112, 202] width 49 height 12
select select "20209"
click at [88, 196] on select "Select Therapist Dr Durgesh Dr Harish Dr Ranjana Dr Saurabh Dr. Suraj Dr. Tejpa…" at bounding box center [112, 202] width 49 height 12
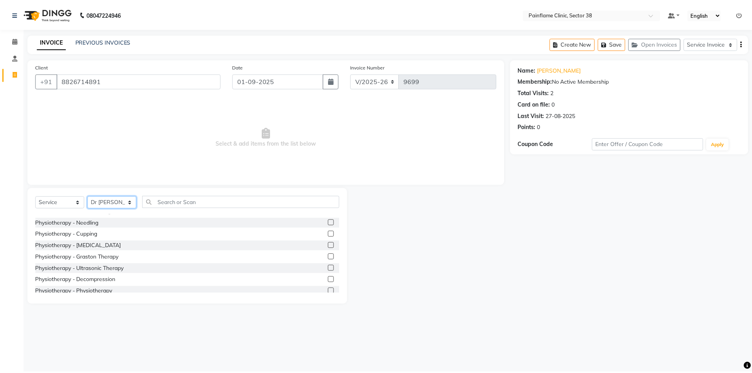
scroll to position [47, 0]
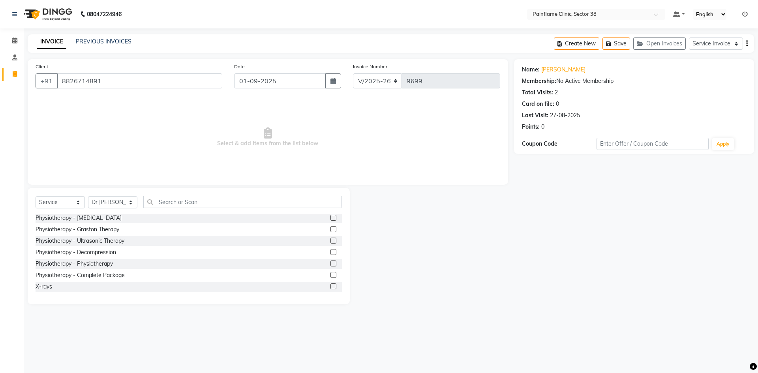
drag, startPoint x: 325, startPoint y: 275, endPoint x: 298, endPoint y: 234, distance: 48.9
click at [324, 275] on div "Physiotherapy - Complete Package" at bounding box center [189, 275] width 306 height 10
click at [237, 129] on span "Select & add items from the list below" at bounding box center [268, 137] width 464 height 79
click at [330, 275] on label at bounding box center [333, 275] width 6 height 6
click at [330, 275] on input "checkbox" at bounding box center [332, 275] width 5 height 5
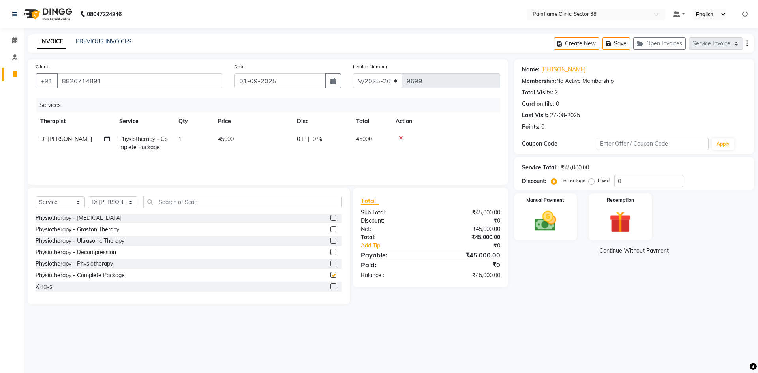
checkbox input "false"
click at [222, 140] on span "45000" at bounding box center [226, 138] width 16 height 7
select select "20209"
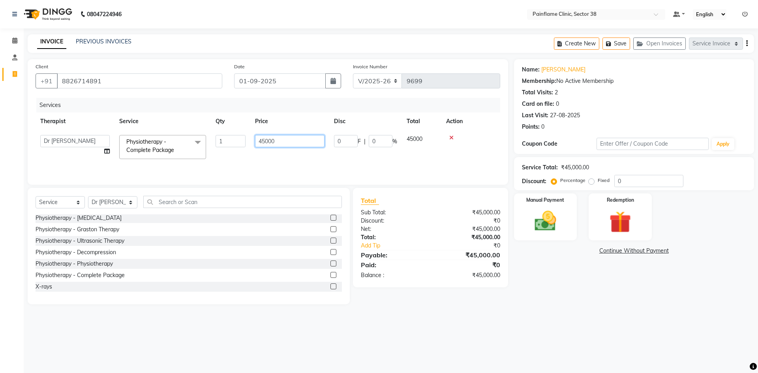
click at [260, 142] on input "45000" at bounding box center [289, 141] width 69 height 12
type input "15000"
click at [548, 228] on img at bounding box center [545, 221] width 37 height 26
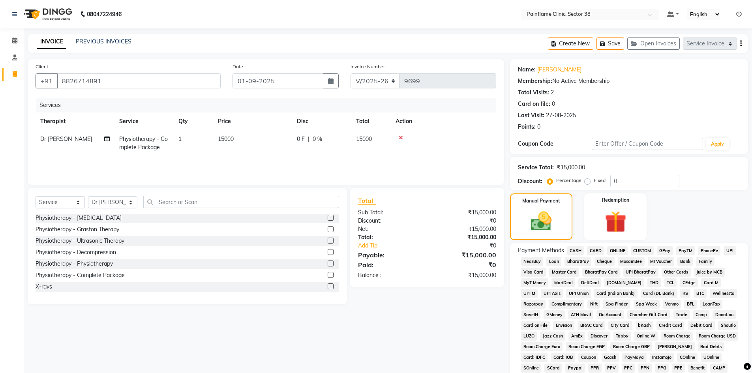
click at [600, 246] on span "CARD" at bounding box center [595, 250] width 17 height 9
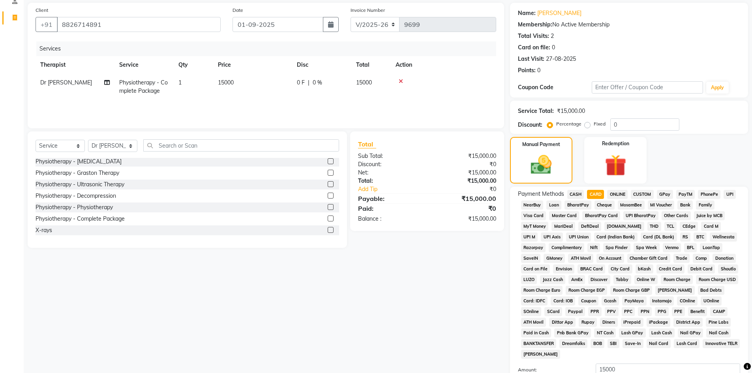
scroll to position [117, 0]
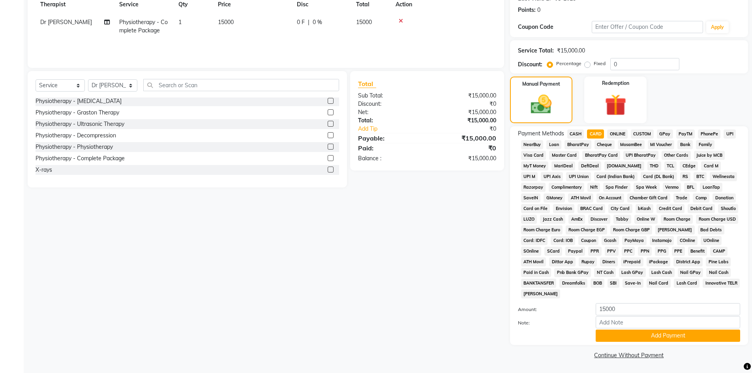
drag, startPoint x: 615, startPoint y: 334, endPoint x: 610, endPoint y: 338, distance: 6.8
click at [615, 335] on button "Add Payment" at bounding box center [667, 335] width 144 height 12
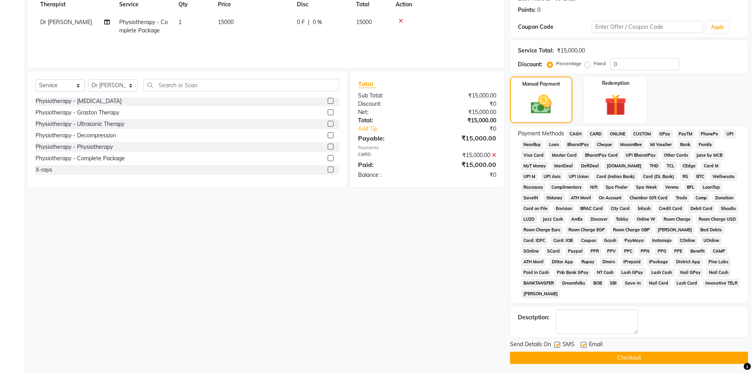
click at [583, 344] on label at bounding box center [583, 345] width 6 height 6
click at [583, 344] on input "checkbox" at bounding box center [582, 344] width 5 height 5
checkbox input "false"
click at [556, 345] on label at bounding box center [557, 345] width 6 height 6
click at [556, 345] on input "checkbox" at bounding box center [556, 344] width 5 height 5
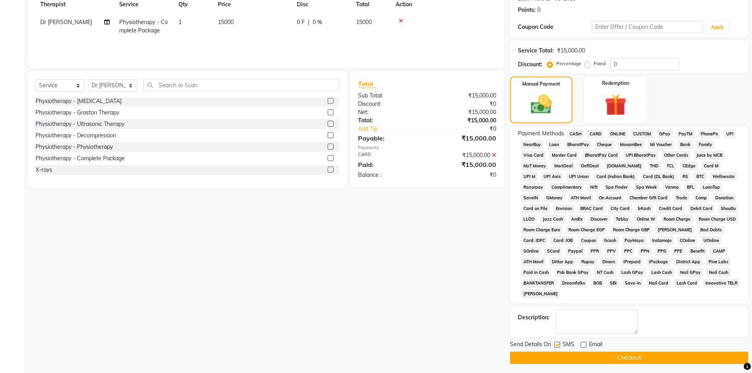
checkbox input "false"
drag, startPoint x: 558, startPoint y: 357, endPoint x: 554, endPoint y: 362, distance: 7.0
click at [559, 357] on button "Checkout" at bounding box center [629, 358] width 238 height 12
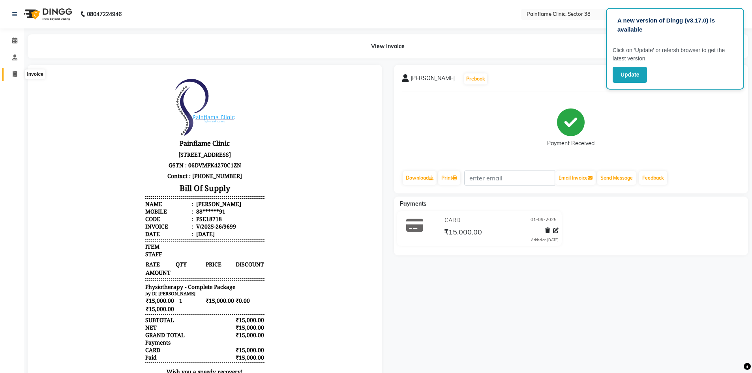
click at [18, 74] on span at bounding box center [15, 74] width 14 height 9
select select "service"
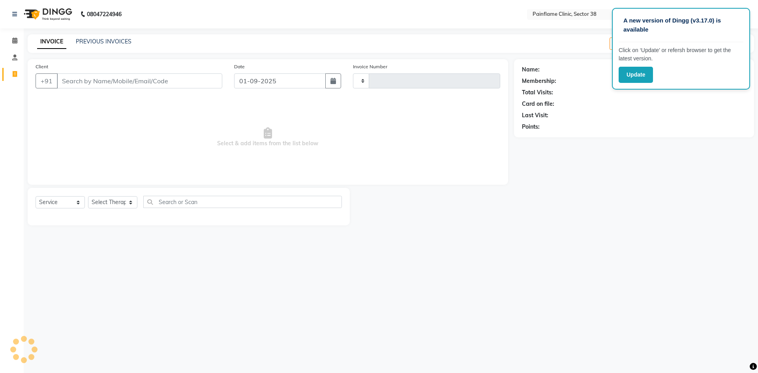
type input "9703"
select select "3964"
click at [82, 82] on input "Client" at bounding box center [139, 80] width 165 height 15
type input "9918607029"
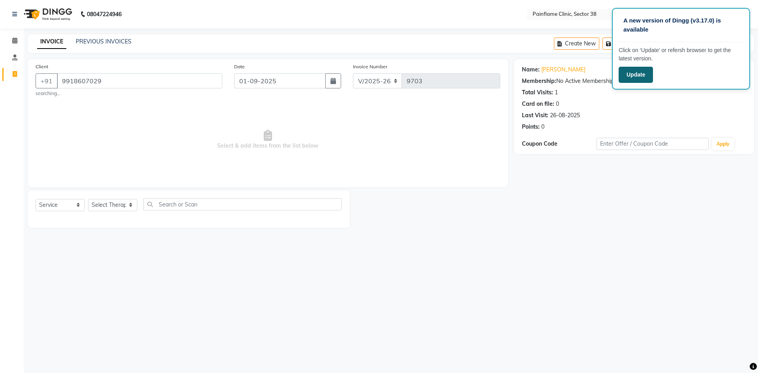
click at [645, 74] on button "Update" at bounding box center [635, 75] width 34 height 16
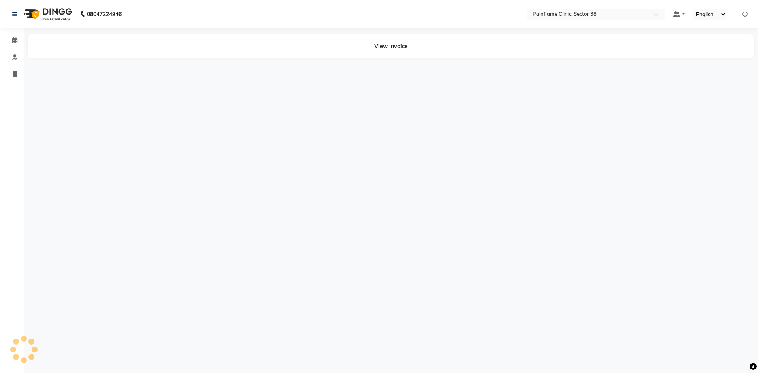
select select "en"
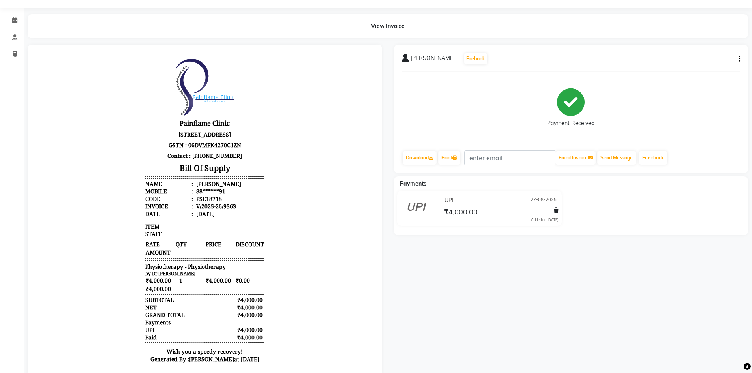
scroll to position [39, 0]
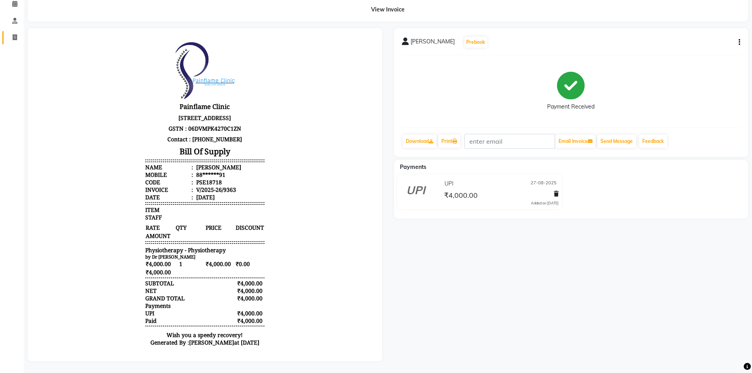
click at [19, 35] on span at bounding box center [15, 37] width 14 height 9
select select "3964"
select select "service"
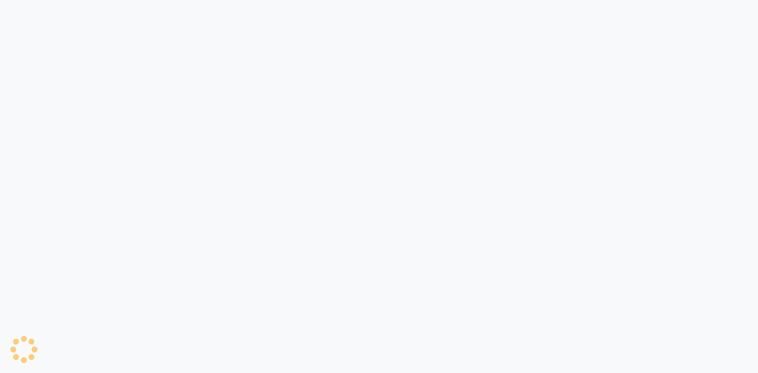
select select "3964"
select select "service"
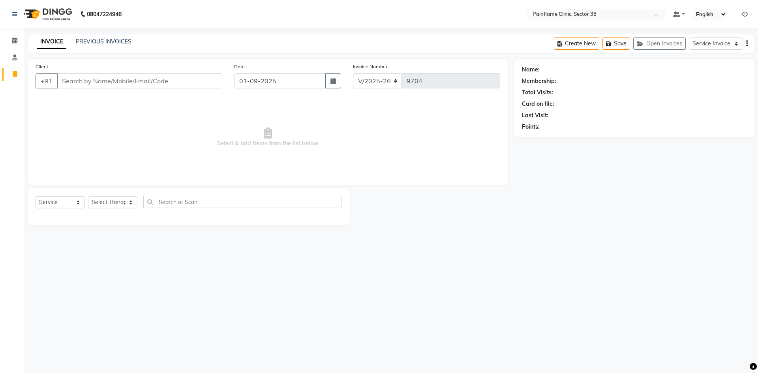
click at [169, 82] on input "Client" at bounding box center [139, 80] width 165 height 15
type input "9918607029"
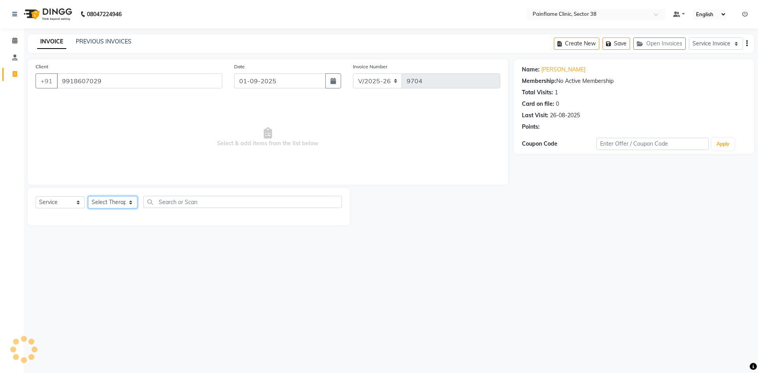
click at [115, 207] on select "Select Therapist Dr Durgesh Dr Harish Dr Ranjana Dr Saurabh Dr. Suraj Dr. Tejpa…" at bounding box center [112, 202] width 49 height 12
select select "20209"
click at [88, 196] on select "Select Therapist Dr Durgesh Dr Harish Dr Ranjana Dr Saurabh Dr. Suraj Dr. Tejpa…" at bounding box center [112, 202] width 49 height 12
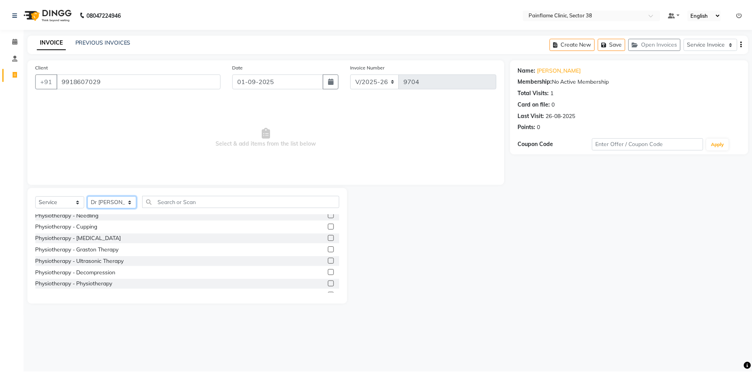
scroll to position [47, 0]
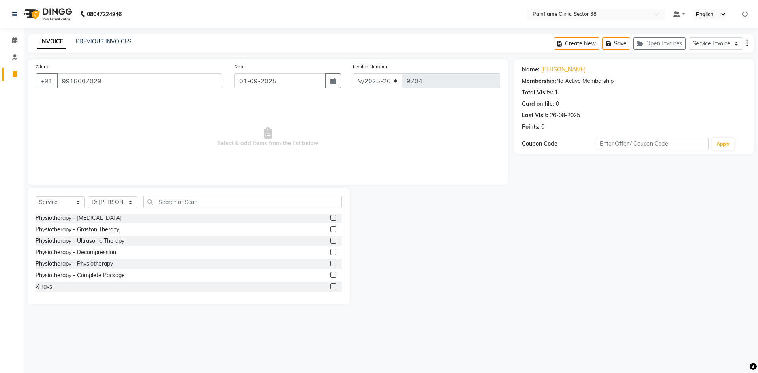
drag, startPoint x: 326, startPoint y: 276, endPoint x: 281, endPoint y: 215, distance: 76.2
click at [330, 274] on label at bounding box center [333, 275] width 6 height 6
click at [330, 274] on input "checkbox" at bounding box center [332, 275] width 5 height 5
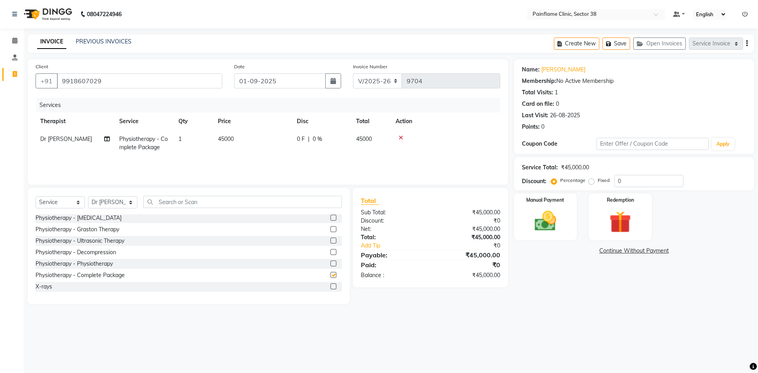
checkbox input "false"
click at [245, 140] on td "45000" at bounding box center [252, 143] width 79 height 26
select select "20209"
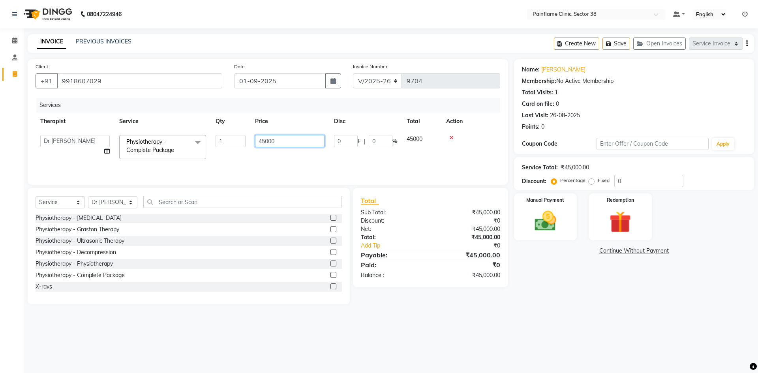
click at [262, 144] on input "45000" at bounding box center [289, 141] width 69 height 12
type input "5000"
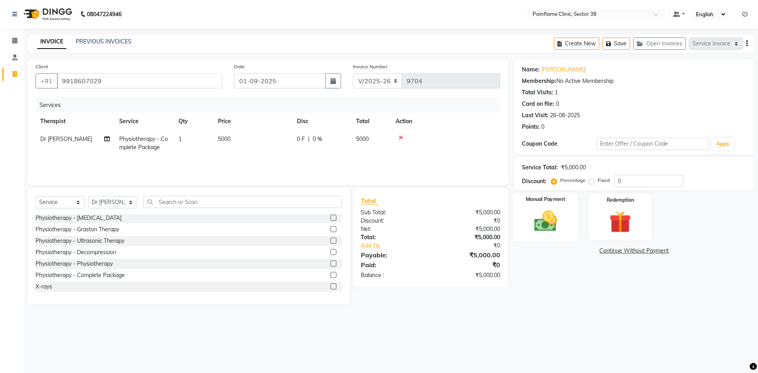
click at [554, 217] on img at bounding box center [545, 221] width 37 height 26
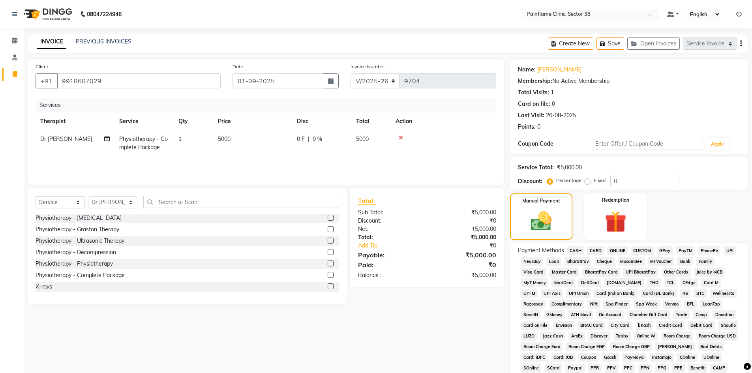
click at [731, 250] on span "UPI" at bounding box center [729, 250] width 12 height 9
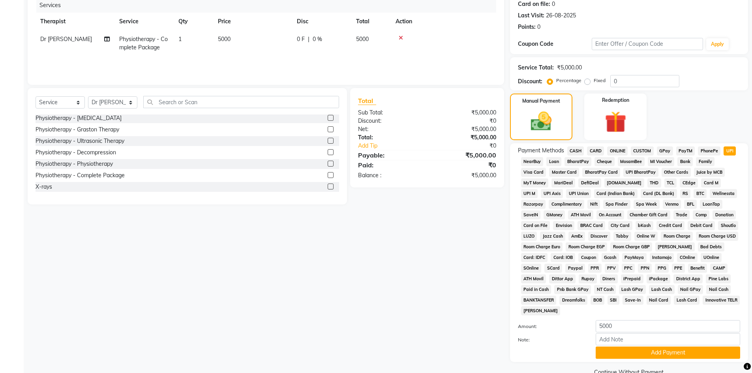
scroll to position [117, 0]
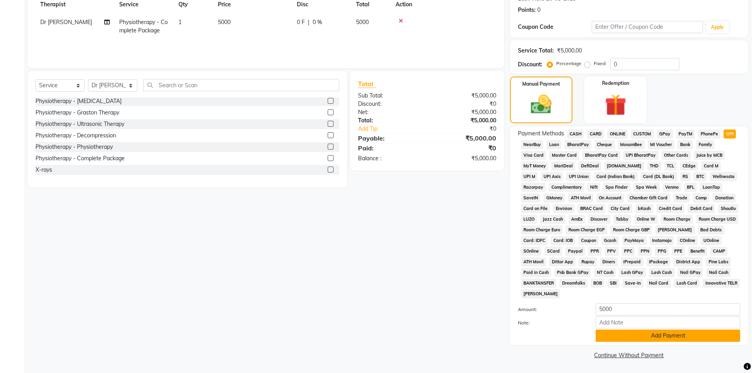
click at [606, 339] on button "Add Payment" at bounding box center [667, 335] width 144 height 12
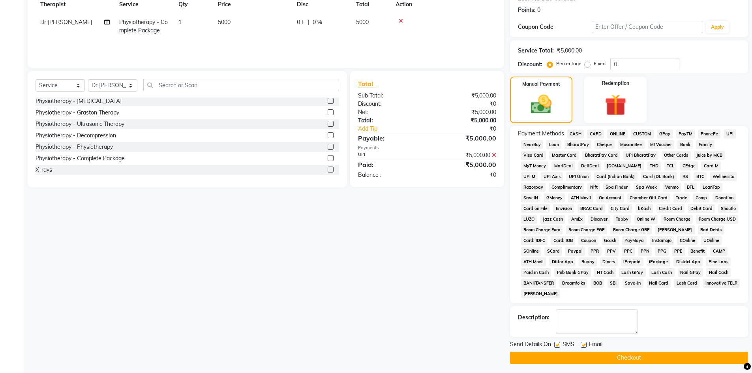
click at [583, 344] on label at bounding box center [583, 345] width 6 height 6
click at [583, 344] on input "checkbox" at bounding box center [582, 344] width 5 height 5
checkbox input "false"
click at [556, 346] on label at bounding box center [557, 345] width 6 height 6
click at [556, 346] on input "checkbox" at bounding box center [556, 344] width 5 height 5
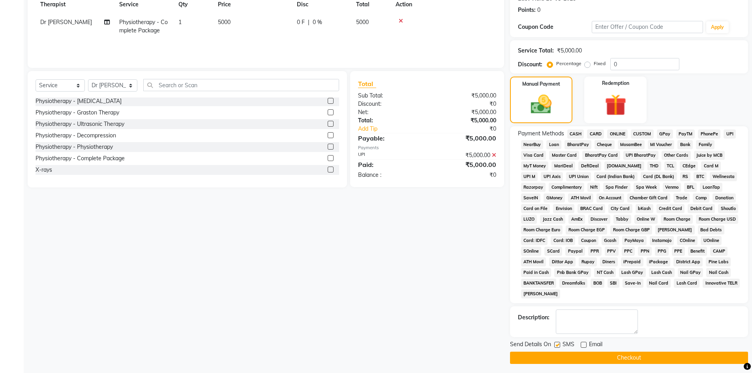
checkbox input "false"
click at [562, 356] on button "Checkout" at bounding box center [629, 358] width 238 height 12
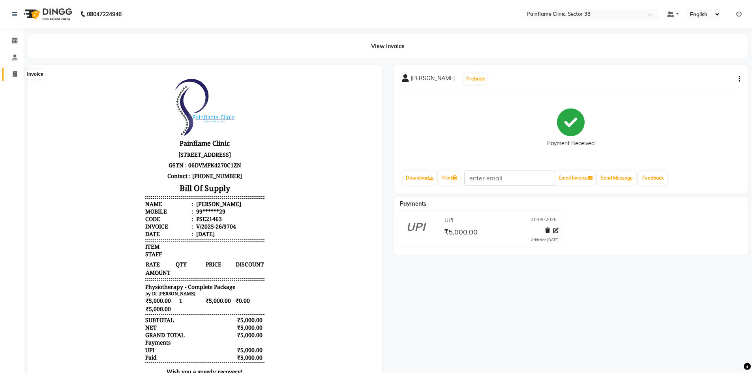
click at [13, 76] on icon at bounding box center [15, 74] width 4 height 6
select select "service"
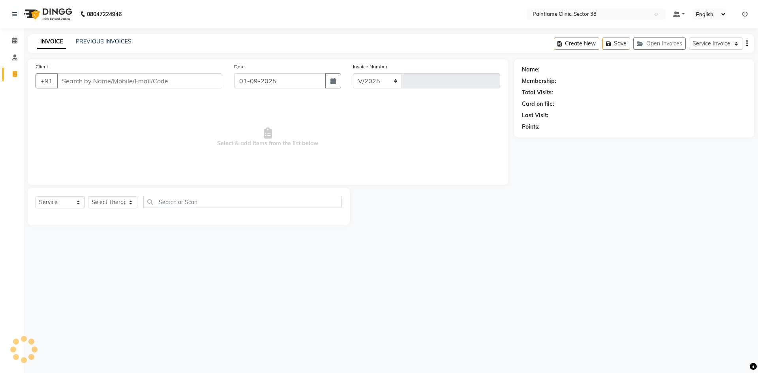
select select "3964"
type input "9706"
click at [116, 81] on input "Client" at bounding box center [139, 80] width 165 height 15
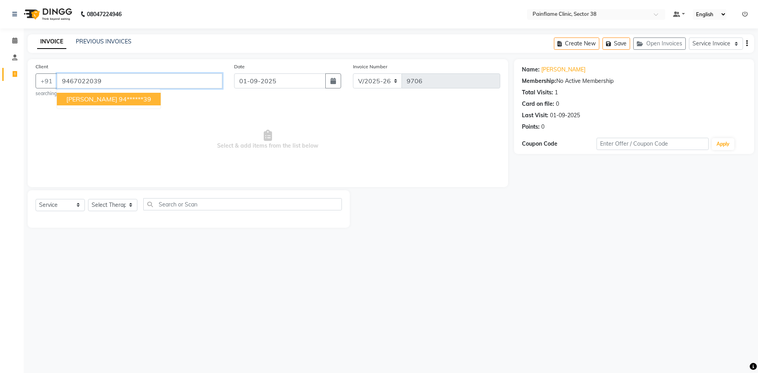
click at [103, 87] on input "9467022039" at bounding box center [139, 80] width 165 height 15
drag, startPoint x: 123, startPoint y: 101, endPoint x: 112, endPoint y: 158, distance: 58.3
click at [122, 103] on ngb-highlight "94******39" at bounding box center [135, 99] width 32 height 8
type input "94******39"
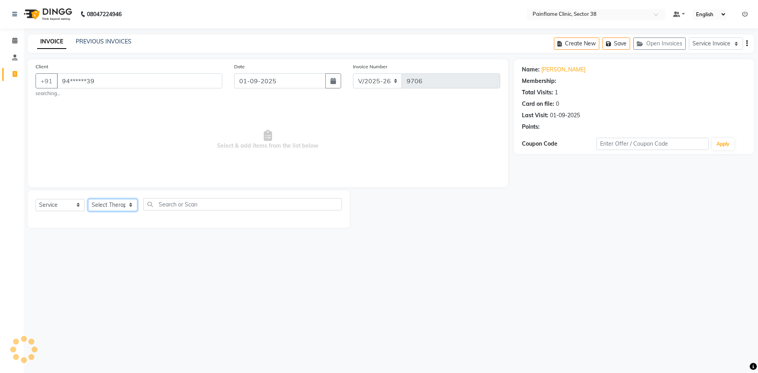
drag, startPoint x: 116, startPoint y: 204, endPoint x: 116, endPoint y: 210, distance: 6.7
click at [116, 204] on select "Select Therapist Dr Durgesh Dr Harish Dr Ranjana Dr Saurabh Dr. Suraj Dr. Tejpa…" at bounding box center [112, 205] width 49 height 12
select select "20209"
click at [88, 199] on select "Select Therapist Dr Durgesh Dr Harish Dr Ranjana Dr Saurabh Dr. Suraj Dr. Tejpa…" at bounding box center [112, 205] width 49 height 12
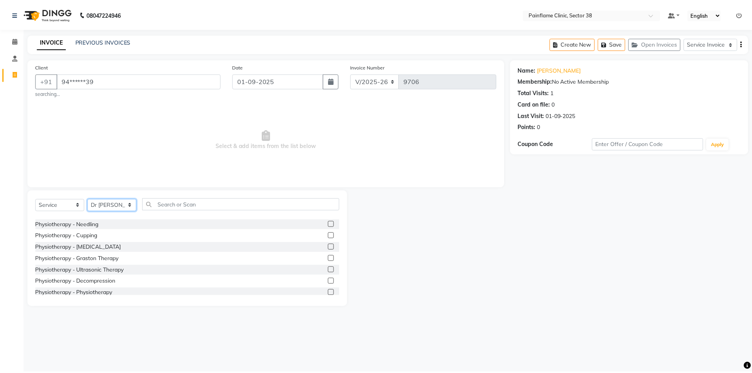
scroll to position [47, 0]
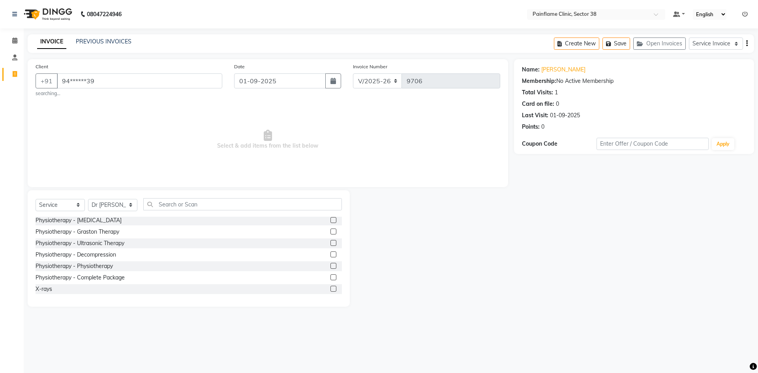
drag, startPoint x: 328, startPoint y: 266, endPoint x: 235, endPoint y: 173, distance: 131.1
click at [330, 266] on label at bounding box center [333, 266] width 6 height 6
click at [330, 266] on input "checkbox" at bounding box center [332, 266] width 5 height 5
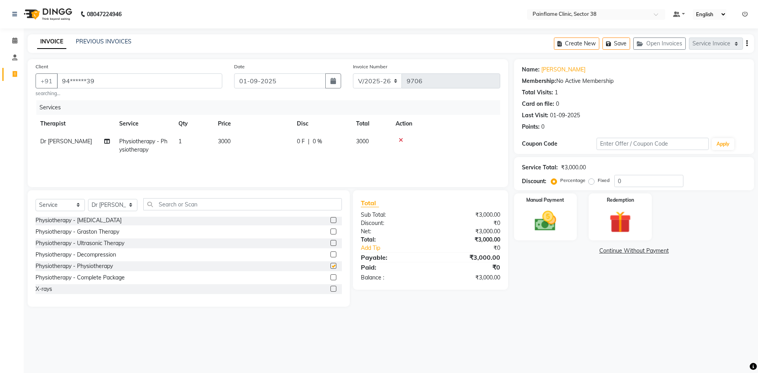
checkbox input "false"
drag, startPoint x: 238, startPoint y: 134, endPoint x: 254, endPoint y: 143, distance: 18.2
click at [238, 137] on td "3000" at bounding box center [252, 146] width 79 height 26
select select "20209"
drag, startPoint x: 267, startPoint y: 142, endPoint x: 241, endPoint y: 144, distance: 25.8
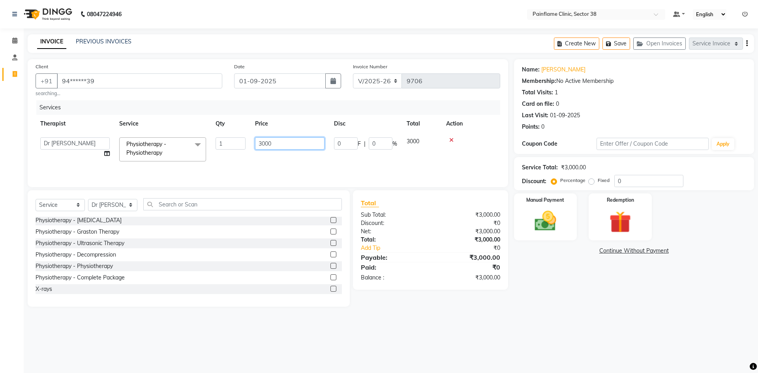
click at [241, 144] on tr "Dr Durgesh Dr Harish Dr Ranjana Dr Saurabh Dr. Suraj Dr. Tejpal Mehlawat KUSHAL…" at bounding box center [268, 150] width 464 height 34
type input "1000"
drag, startPoint x: 553, startPoint y: 225, endPoint x: 558, endPoint y: 223, distance: 5.5
click at [554, 226] on img at bounding box center [545, 221] width 37 height 26
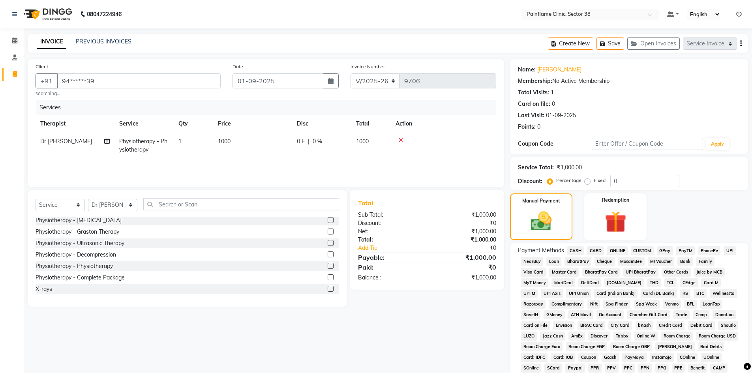
click at [730, 250] on span "UPI" at bounding box center [729, 250] width 12 height 9
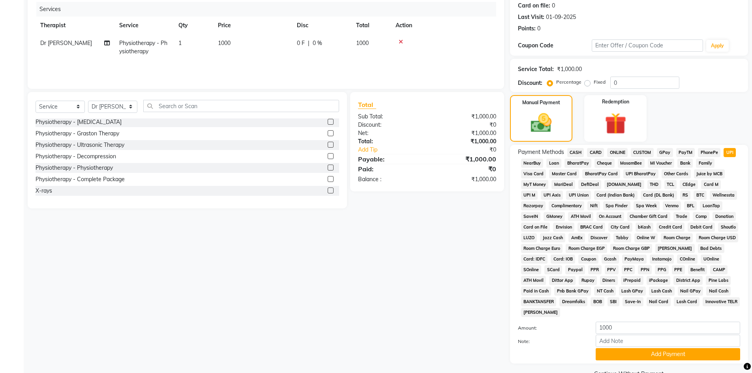
scroll to position [117, 0]
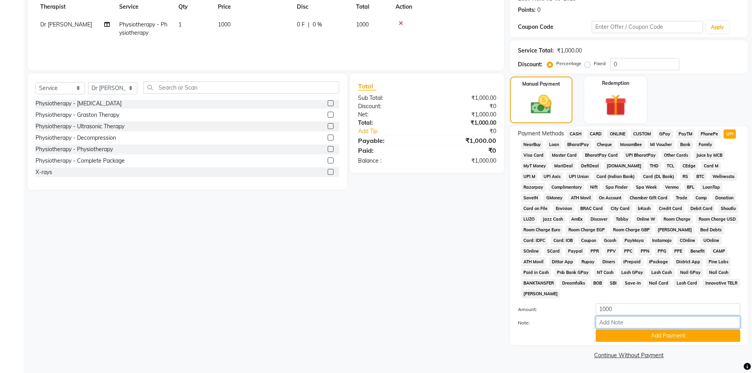
drag, startPoint x: 664, startPoint y: 327, endPoint x: 667, endPoint y: 319, distance: 8.2
click at [664, 327] on input "Note:" at bounding box center [667, 322] width 144 height 12
type input "Adv Payment For Package"
click at [635, 329] on button "Add Payment" at bounding box center [667, 335] width 144 height 12
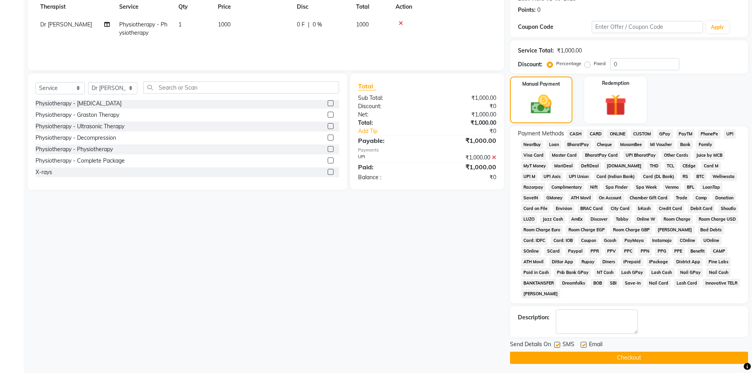
click at [581, 343] on label at bounding box center [583, 345] width 6 height 6
click at [581, 343] on input "checkbox" at bounding box center [582, 344] width 5 height 5
checkbox input "false"
drag, startPoint x: 557, startPoint y: 344, endPoint x: 554, endPoint y: 361, distance: 17.2
click at [557, 346] on label at bounding box center [557, 345] width 6 height 6
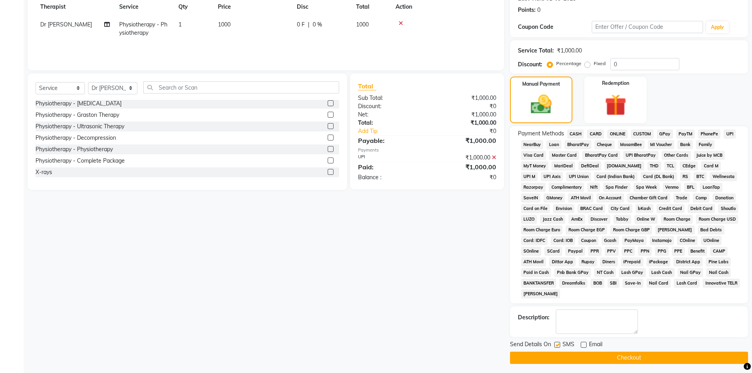
click at [557, 346] on input "checkbox" at bounding box center [556, 344] width 5 height 5
checkbox input "false"
click at [555, 360] on button "Checkout" at bounding box center [629, 358] width 238 height 12
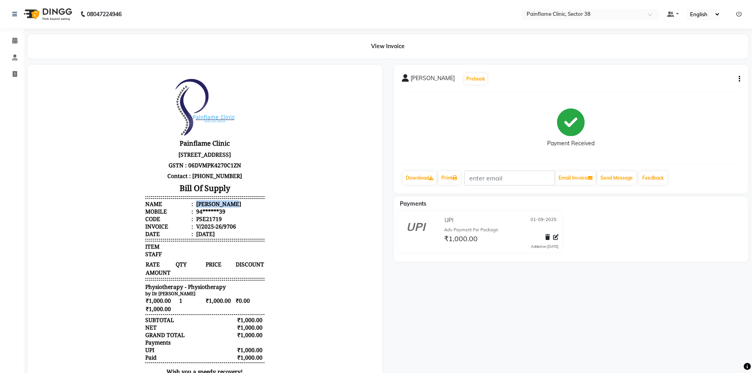
drag, startPoint x: 191, startPoint y: 203, endPoint x: 225, endPoint y: 204, distance: 33.5
click at [225, 204] on li "Name : Anil Beniwal" at bounding box center [204, 203] width 119 height 7
copy div "Anil Beniwal"
click at [13, 74] on icon at bounding box center [15, 74] width 4 height 6
select select "service"
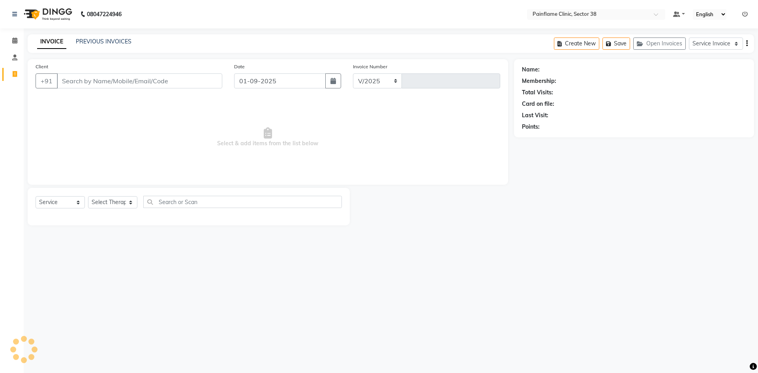
select select "3964"
type input "9711"
click at [117, 41] on link "PREVIOUS INVOICES" at bounding box center [104, 41] width 56 height 7
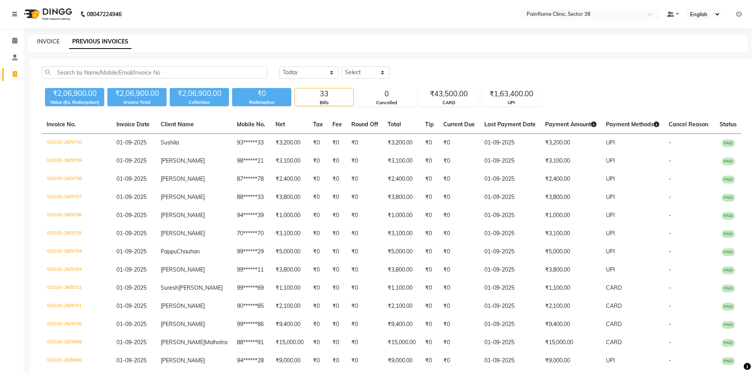
click at [46, 43] on link "INVOICE" at bounding box center [48, 41] width 22 height 7
select select "service"
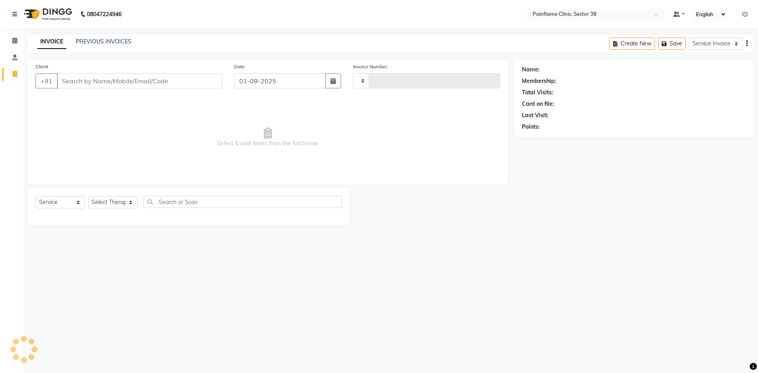
type input "9711"
select select "3964"
click at [81, 84] on input "Client" at bounding box center [139, 80] width 165 height 15
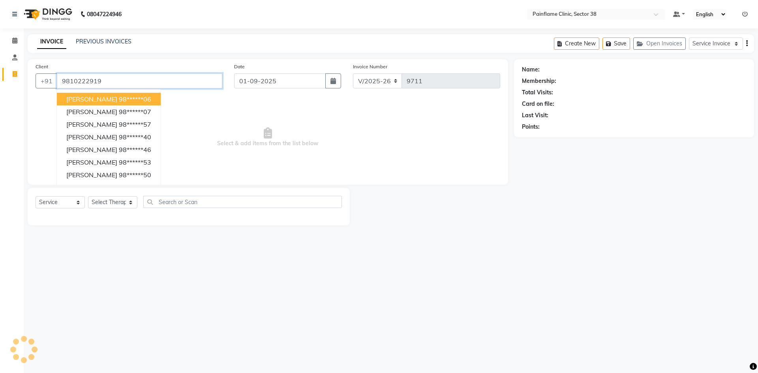
type input "9810222919"
click at [84, 82] on input "9810222919" at bounding box center [139, 80] width 165 height 15
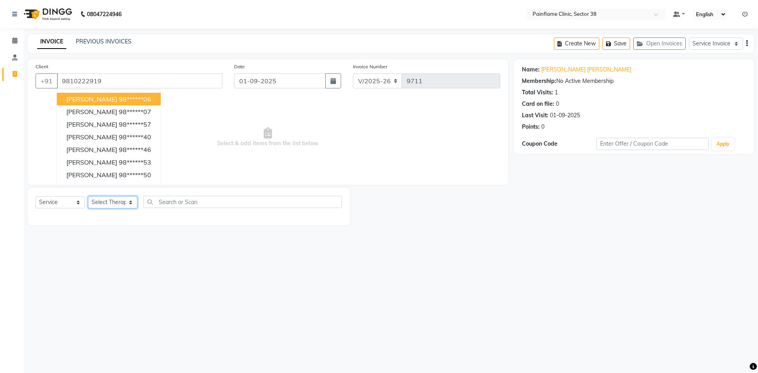
click at [108, 200] on select "Select Therapist Dr Durgesh Dr Harish Dr Ranjana Dr Saurabh Dr. Suraj Dr. Tejpa…" at bounding box center [112, 202] width 49 height 12
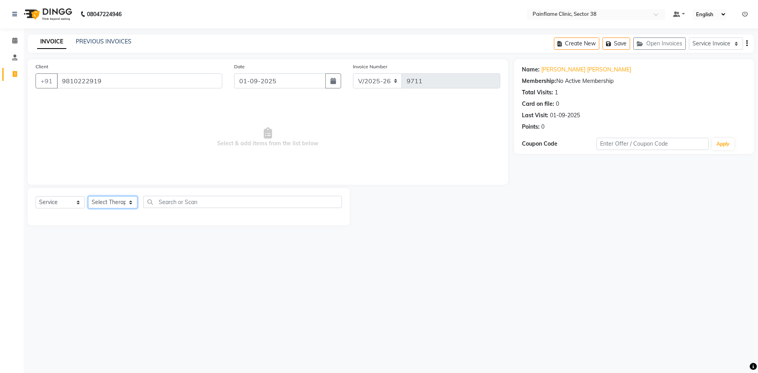
select select "20209"
click at [88, 196] on select "Select Therapist Dr Durgesh Dr Harish Dr Ranjana Dr Saurabh Dr. Suraj Dr. Tejpa…" at bounding box center [112, 202] width 49 height 12
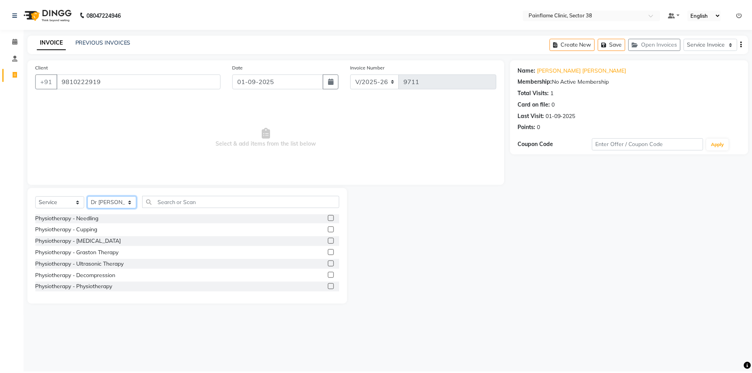
scroll to position [47, 0]
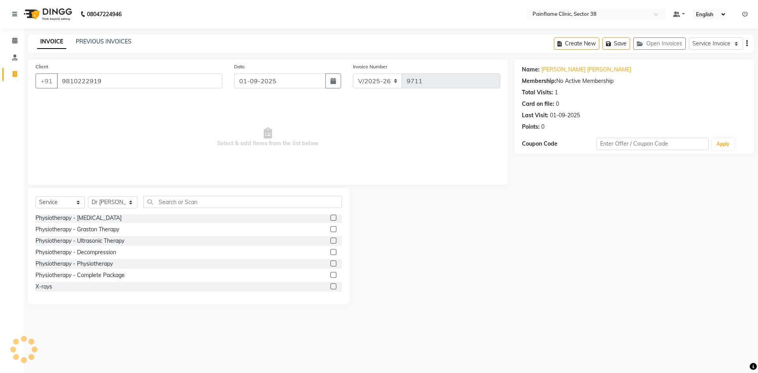
drag, startPoint x: 327, startPoint y: 267, endPoint x: 264, endPoint y: 215, distance: 81.0
click at [330, 266] on div at bounding box center [332, 264] width 5 height 8
click at [330, 263] on label at bounding box center [333, 263] width 6 height 6
click at [330, 263] on input "checkbox" at bounding box center [332, 263] width 5 height 5
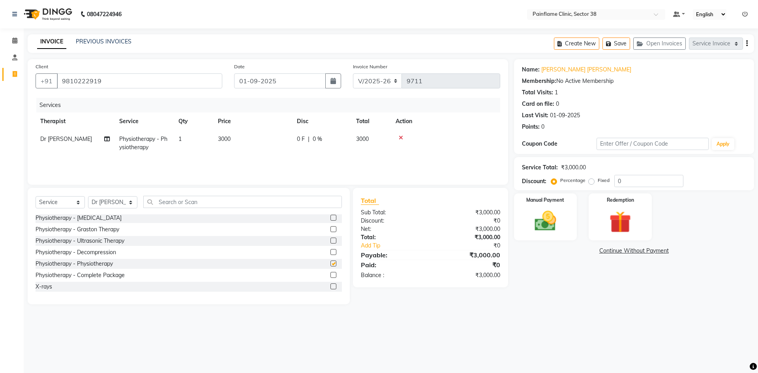
checkbox input "false"
click at [232, 140] on td "3000" at bounding box center [252, 143] width 79 height 26
select select "20209"
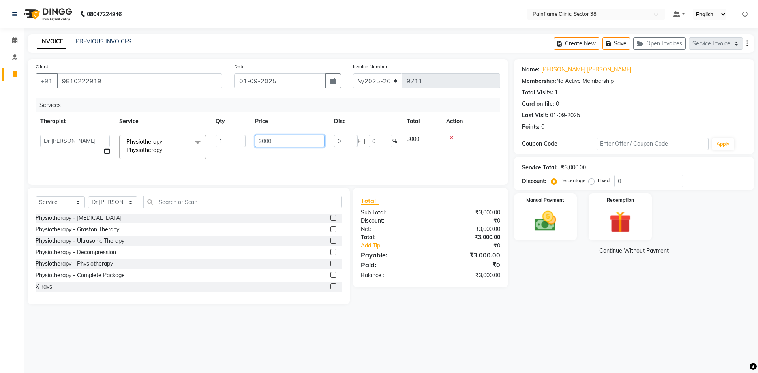
drag, startPoint x: 264, startPoint y: 142, endPoint x: 271, endPoint y: 141, distance: 7.5
click at [255, 142] on input "3000" at bounding box center [289, 141] width 69 height 12
type input "1000"
click at [548, 222] on img at bounding box center [545, 221] width 37 height 26
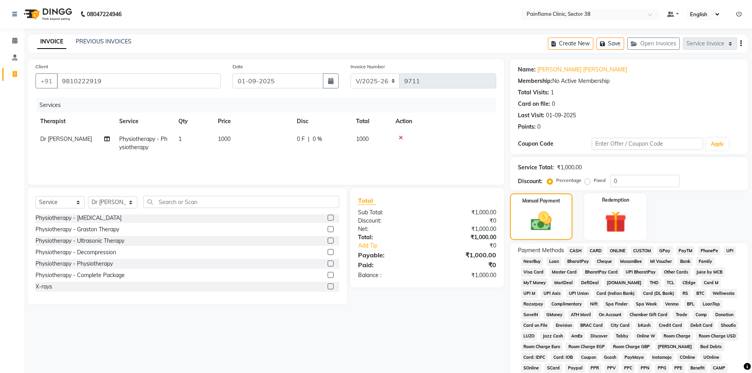
click at [733, 251] on span "UPI" at bounding box center [729, 250] width 12 height 9
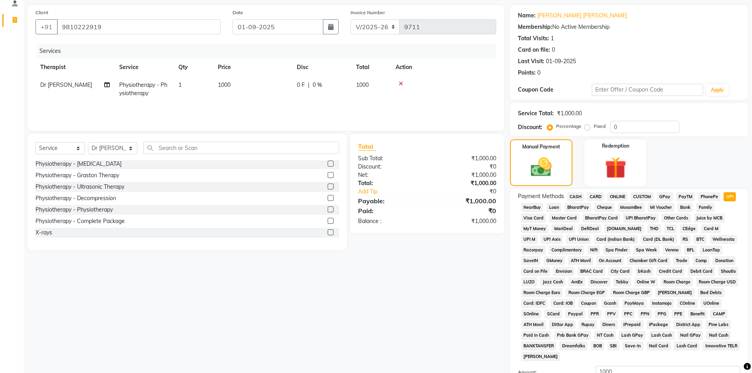
scroll to position [117, 0]
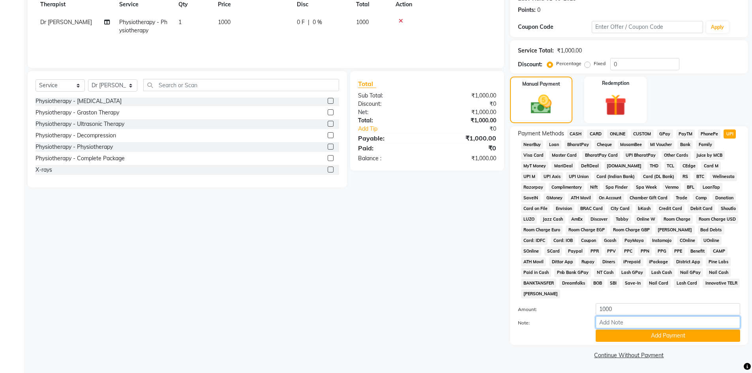
drag, startPoint x: 655, startPoint y: 322, endPoint x: 655, endPoint y: 317, distance: 4.3
click at [655, 322] on input "Note:" at bounding box center [667, 322] width 144 height 12
type input "Adv Payment For Package"
click at [632, 336] on button "Add Payment" at bounding box center [667, 335] width 144 height 12
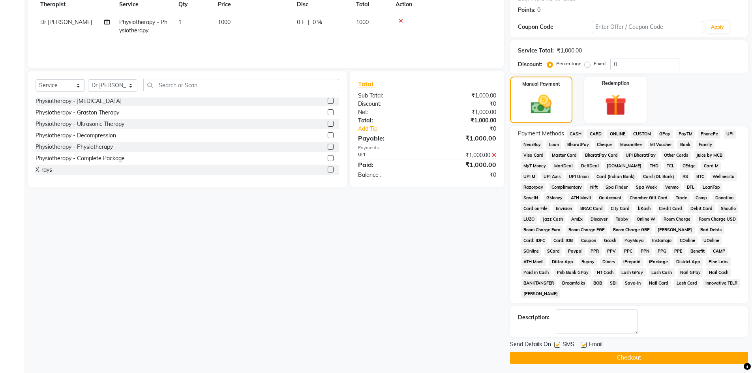
click at [584, 344] on label at bounding box center [583, 345] width 6 height 6
click at [584, 344] on input "checkbox" at bounding box center [582, 344] width 5 height 5
checkbox input "false"
click at [559, 343] on label at bounding box center [557, 345] width 6 height 6
click at [559, 343] on input "checkbox" at bounding box center [556, 344] width 5 height 5
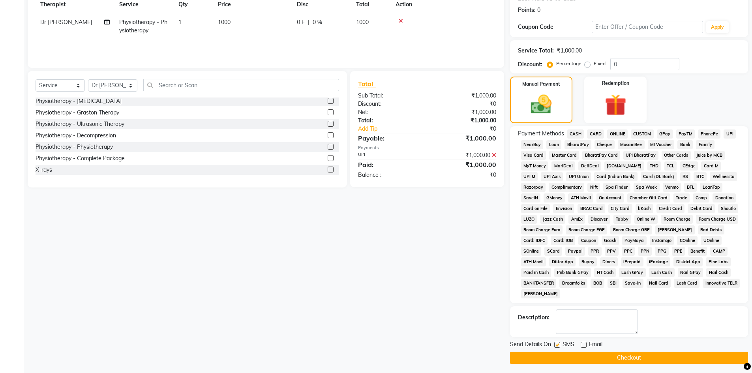
checkbox input "false"
click at [560, 354] on button "Checkout" at bounding box center [629, 358] width 238 height 12
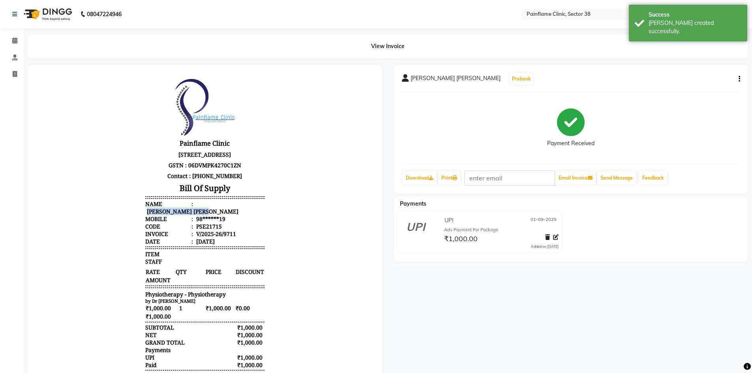
drag, startPoint x: 191, startPoint y: 205, endPoint x: 256, endPoint y: 204, distance: 65.5
click at [256, 204] on li "Name : Anil Kumar Malhotra" at bounding box center [204, 207] width 119 height 15
copy div "Anil Kumar Malhotra"
